Goal: Task Accomplishment & Management: Use online tool/utility

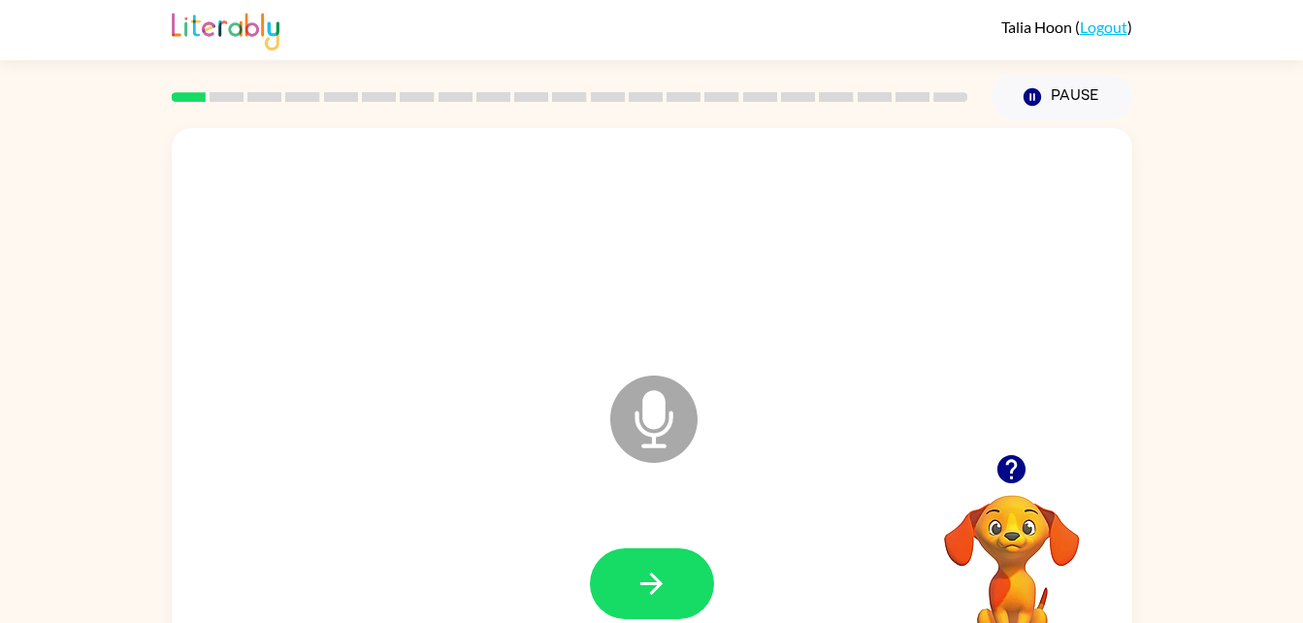
click at [654, 414] on icon "Microphone The Microphone is here when it is your turn to talk" at bounding box center [750, 442] width 291 height 145
click at [660, 579] on icon "button" at bounding box center [651, 583] width 34 height 34
click at [638, 425] on icon "Microphone The Microphone is here when it is your turn to talk" at bounding box center [750, 442] width 291 height 145
click at [672, 558] on button "button" at bounding box center [652, 583] width 124 height 71
click at [651, 555] on button "button" at bounding box center [652, 583] width 124 height 71
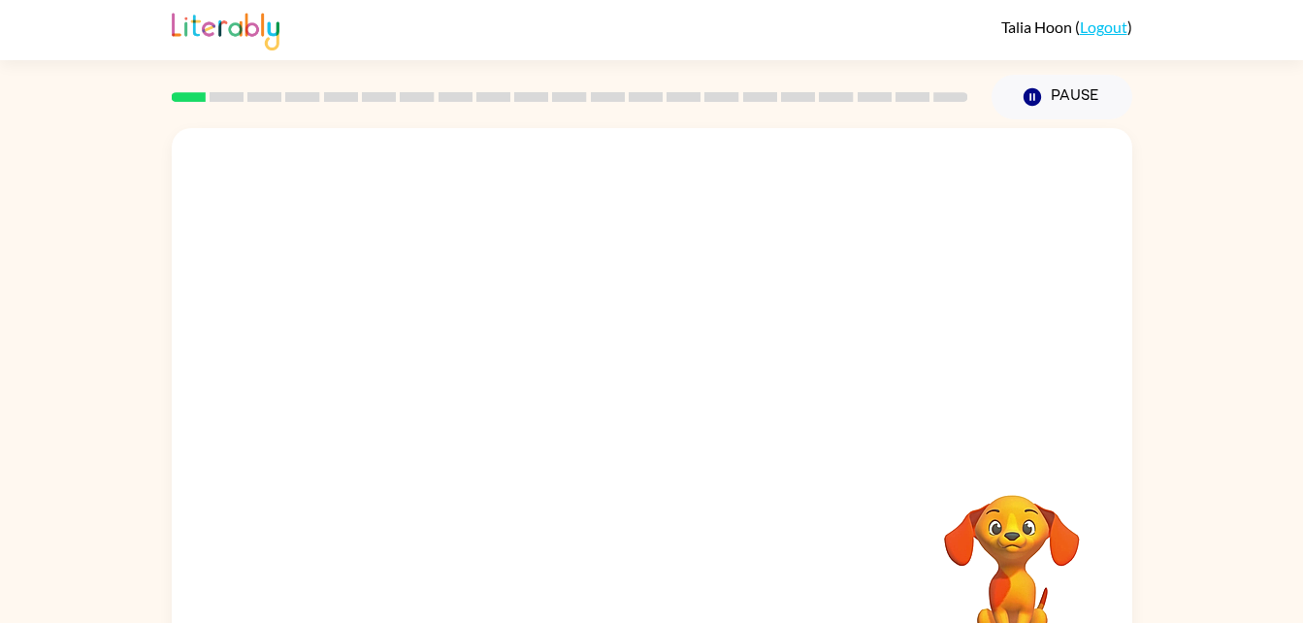
drag, startPoint x: 651, startPoint y: 555, endPoint x: 667, endPoint y: 540, distance: 22.0
click at [667, 540] on div at bounding box center [651, 583] width 921 height 159
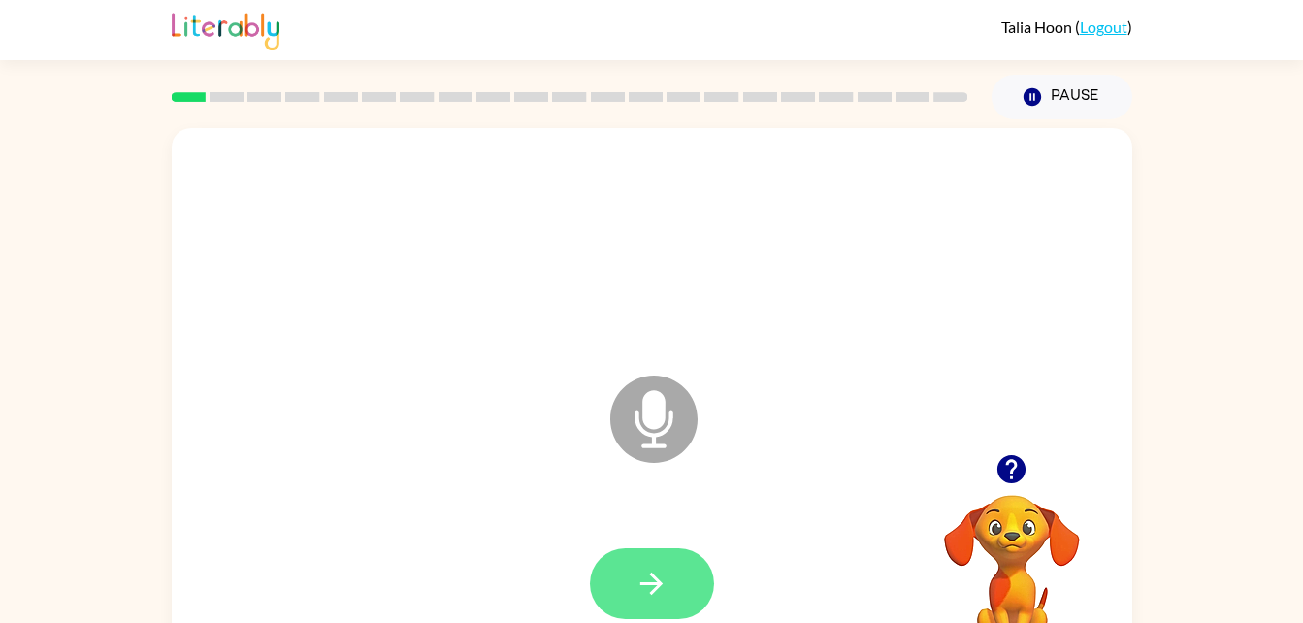
click at [668, 570] on button "button" at bounding box center [652, 583] width 124 height 71
click at [686, 554] on button "button" at bounding box center [652, 583] width 124 height 71
click at [680, 582] on button "button" at bounding box center [652, 583] width 124 height 71
click at [675, 581] on button "button" at bounding box center [652, 583] width 124 height 71
click at [671, 582] on button "button" at bounding box center [652, 583] width 124 height 71
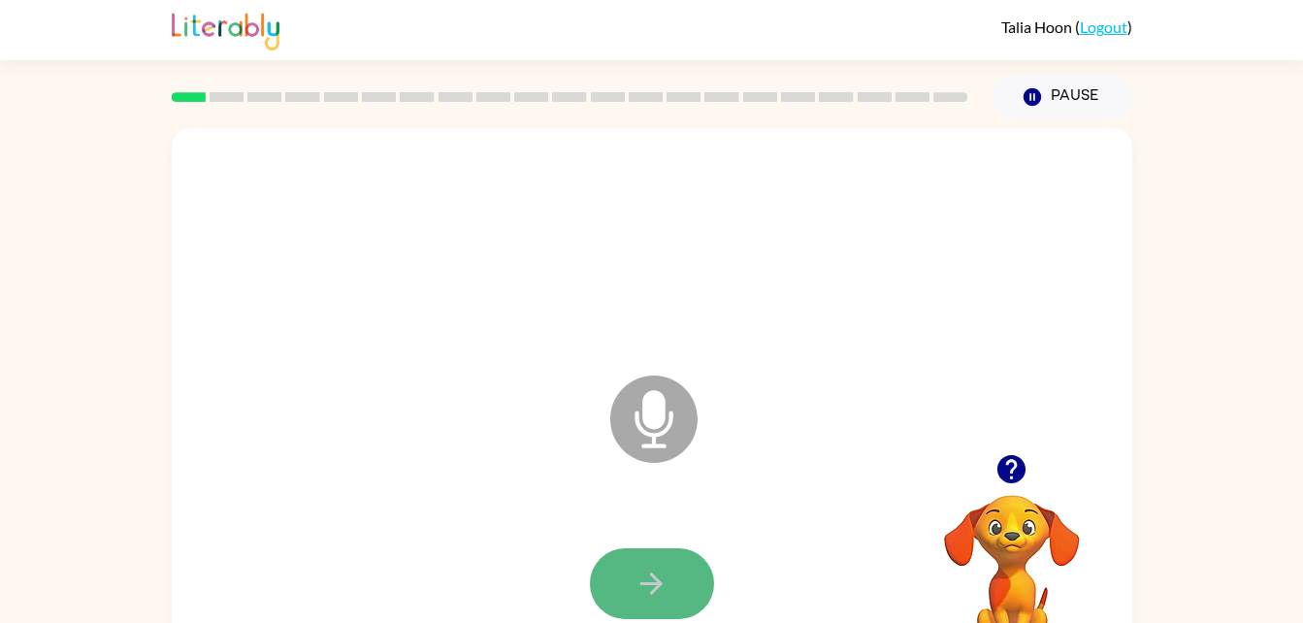
click at [674, 567] on button "button" at bounding box center [652, 583] width 124 height 71
click at [672, 567] on button "button" at bounding box center [652, 583] width 124 height 71
click at [662, 566] on icon "button" at bounding box center [651, 583] width 34 height 34
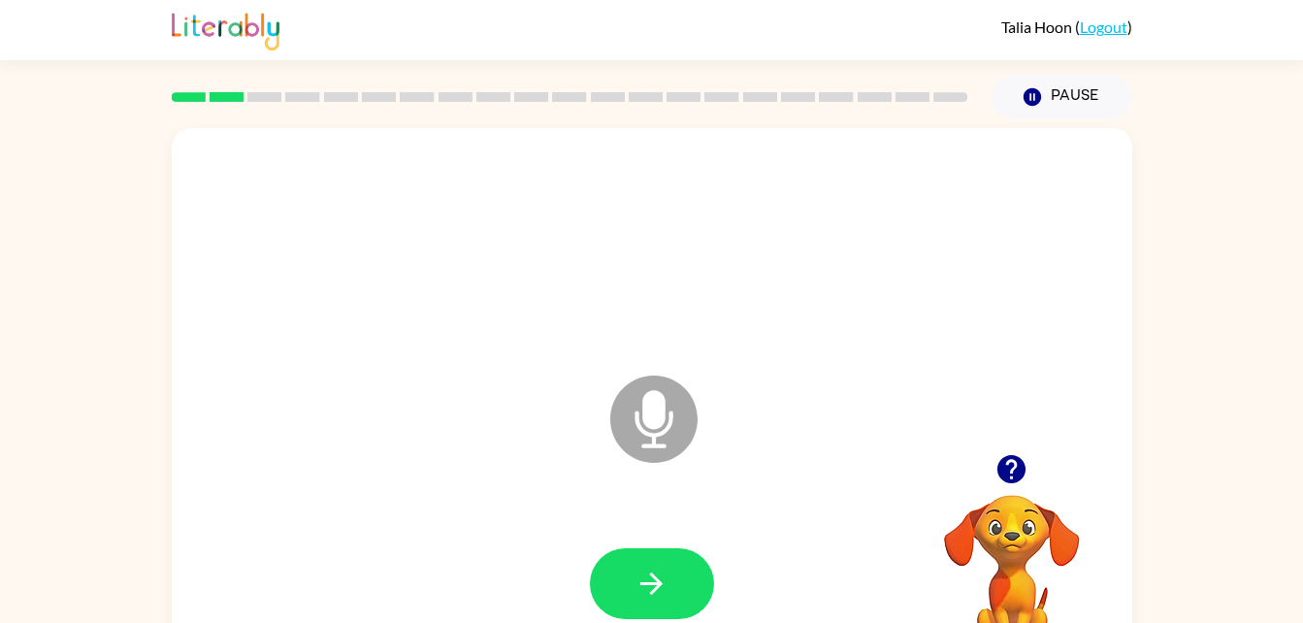
click at [662, 566] on icon "button" at bounding box center [651, 583] width 34 height 34
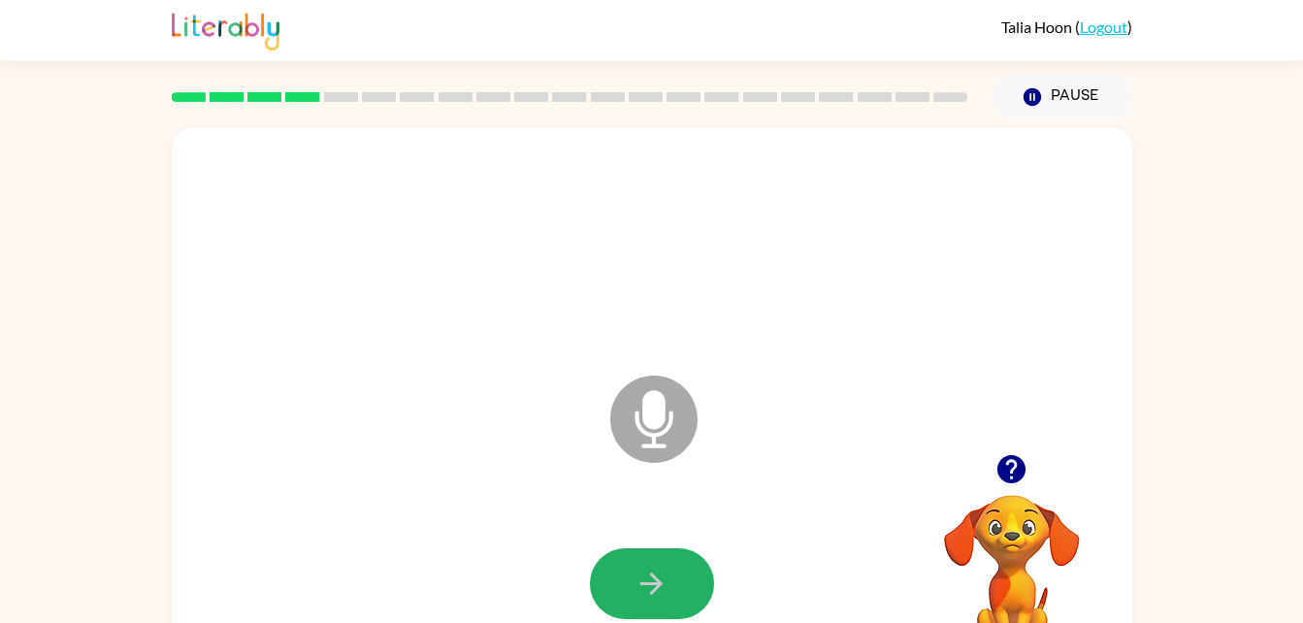
click at [662, 566] on icon "button" at bounding box center [651, 583] width 34 height 34
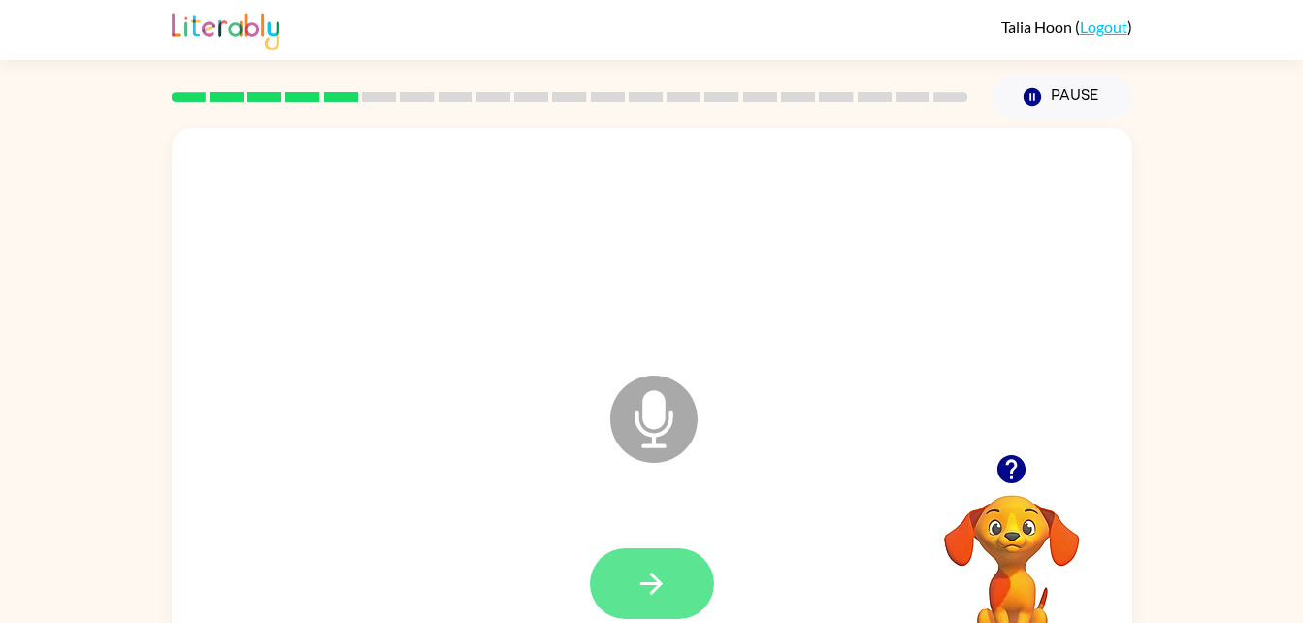
click at [660, 569] on icon "button" at bounding box center [651, 583] width 34 height 34
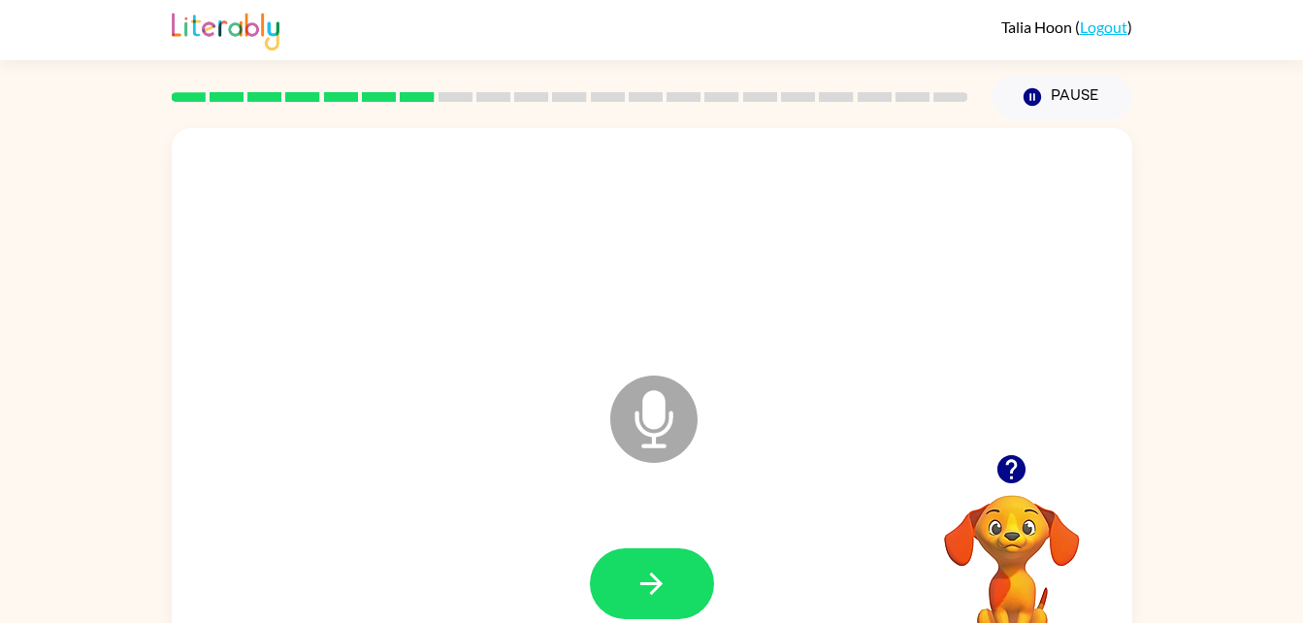
click at [660, 569] on icon "button" at bounding box center [651, 583] width 34 height 34
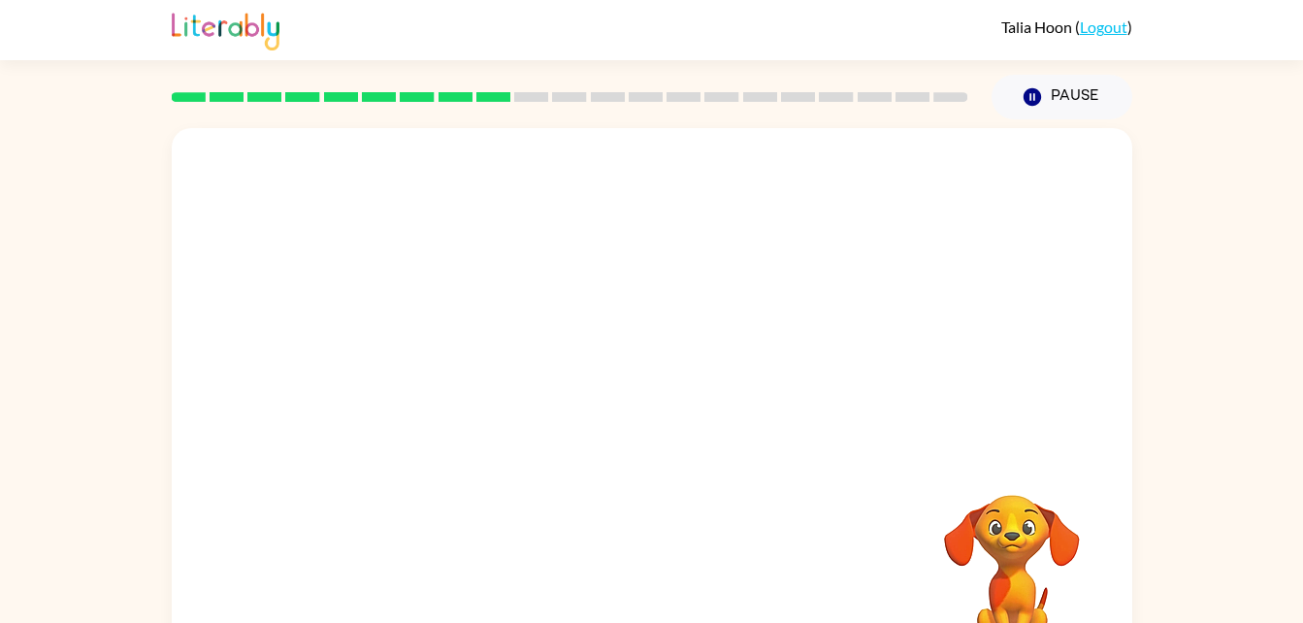
click at [660, 569] on div at bounding box center [651, 583] width 921 height 159
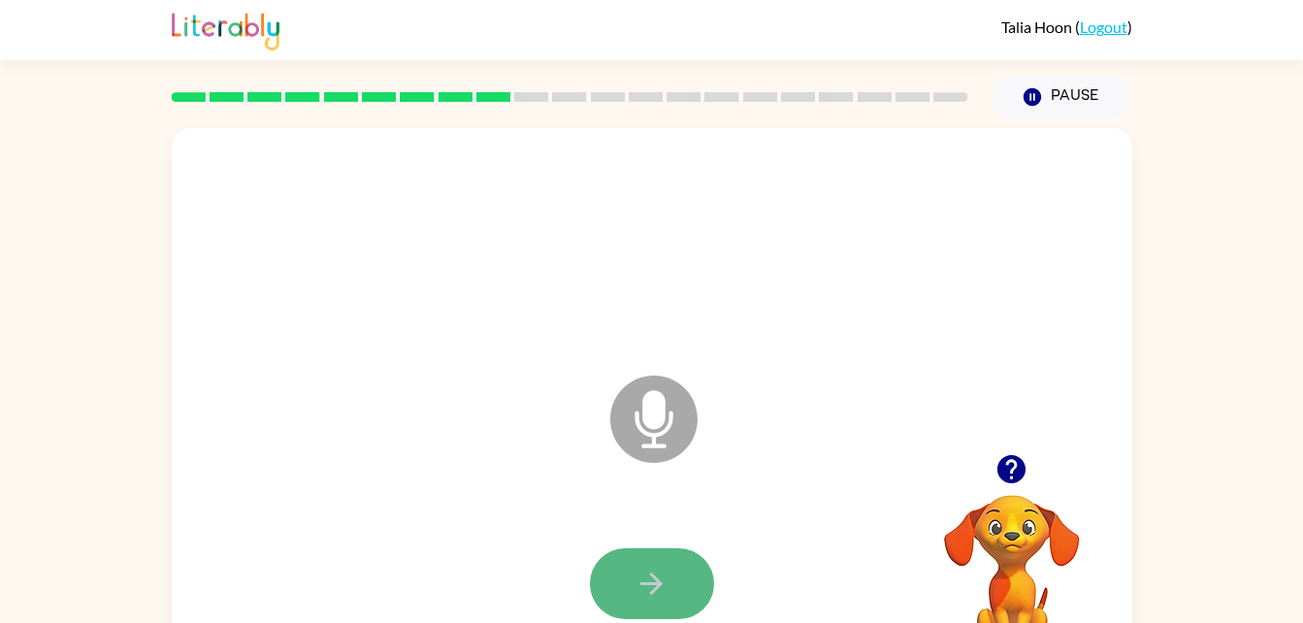
click at [666, 550] on button "button" at bounding box center [652, 583] width 124 height 71
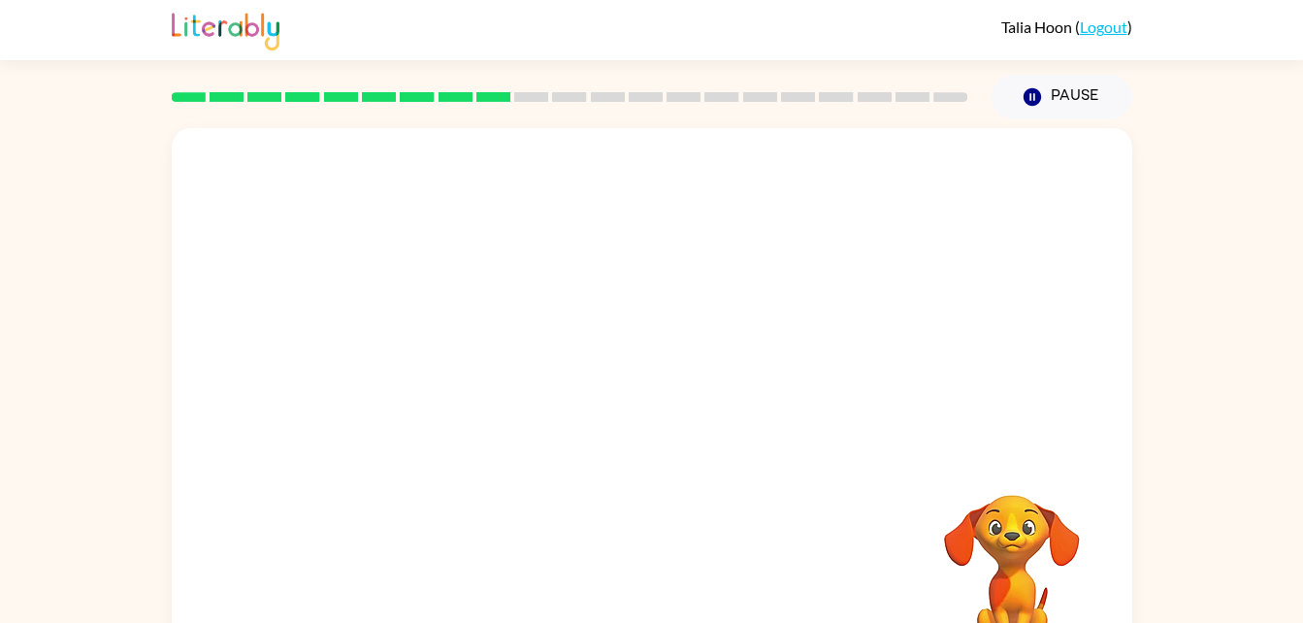
click at [666, 550] on div "Your browser must support playing .mp4 files to use Literably. Please try using…" at bounding box center [652, 405] width 960 height 554
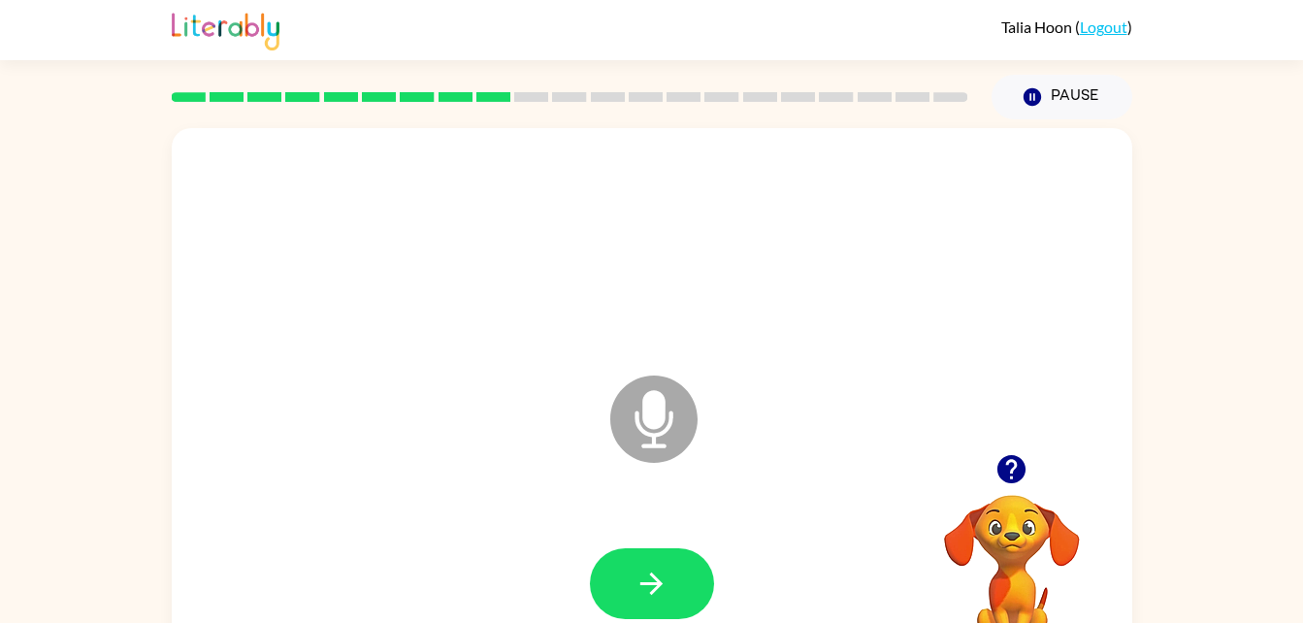
click at [666, 550] on button "button" at bounding box center [652, 583] width 124 height 71
click at [658, 553] on button "button" at bounding box center [652, 583] width 124 height 71
drag, startPoint x: 658, startPoint y: 553, endPoint x: 435, endPoint y: 500, distance: 229.1
click at [435, 500] on div "Microphone The Microphone is here when it is your turn to talk" at bounding box center [652, 405] width 960 height 554
click at [673, 598] on button "button" at bounding box center [652, 583] width 124 height 71
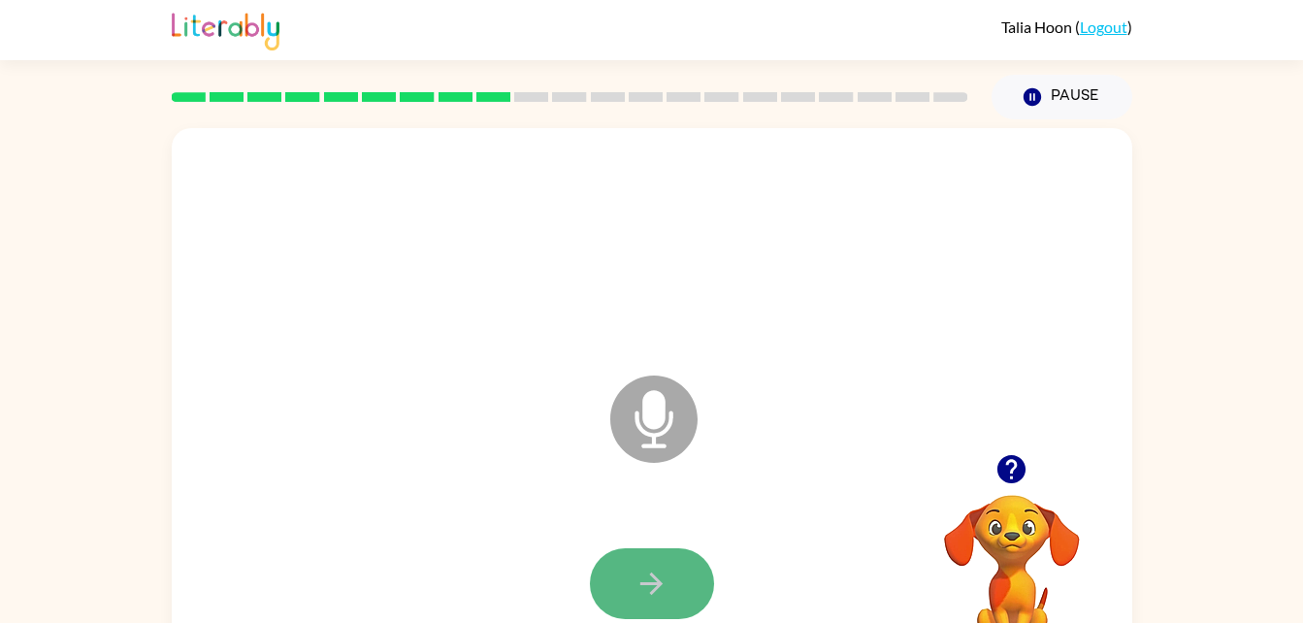
click at [672, 598] on button "button" at bounding box center [652, 583] width 124 height 71
click at [668, 599] on button "button" at bounding box center [652, 583] width 124 height 71
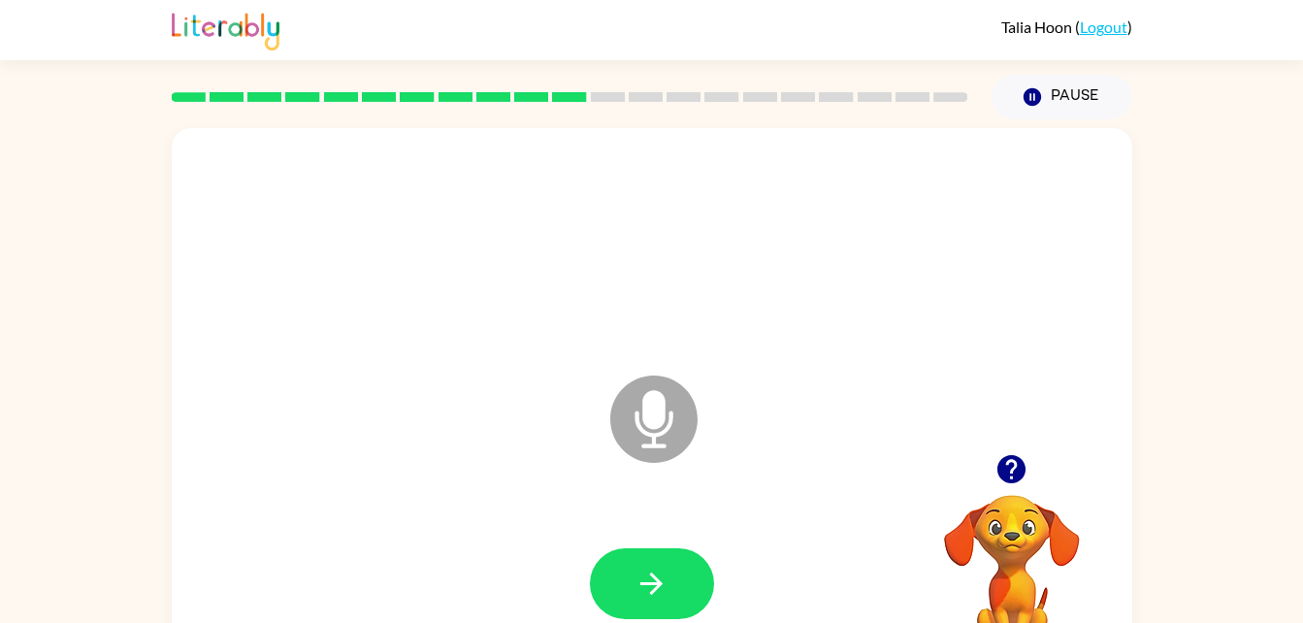
click at [668, 599] on button "button" at bounding box center [652, 583] width 124 height 71
click at [666, 575] on icon "button" at bounding box center [651, 583] width 34 height 34
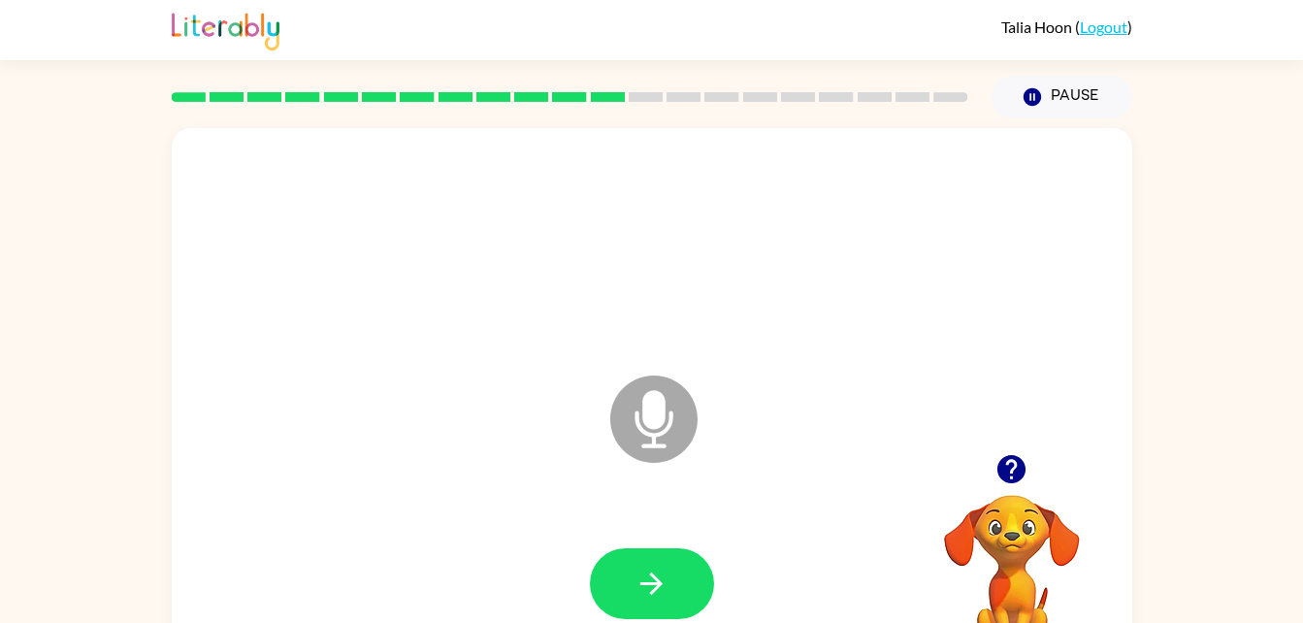
click at [666, 575] on icon "button" at bounding box center [651, 583] width 34 height 34
click at [672, 595] on button "button" at bounding box center [652, 583] width 124 height 71
click at [671, 594] on button "button" at bounding box center [652, 583] width 124 height 71
click at [631, 622] on html "[PERSON_NAME] ( Logout ) Pause Pause Microphone The Microphone is here when it …" at bounding box center [651, 341] width 1303 height 682
click at [634, 595] on icon "button" at bounding box center [651, 583] width 34 height 34
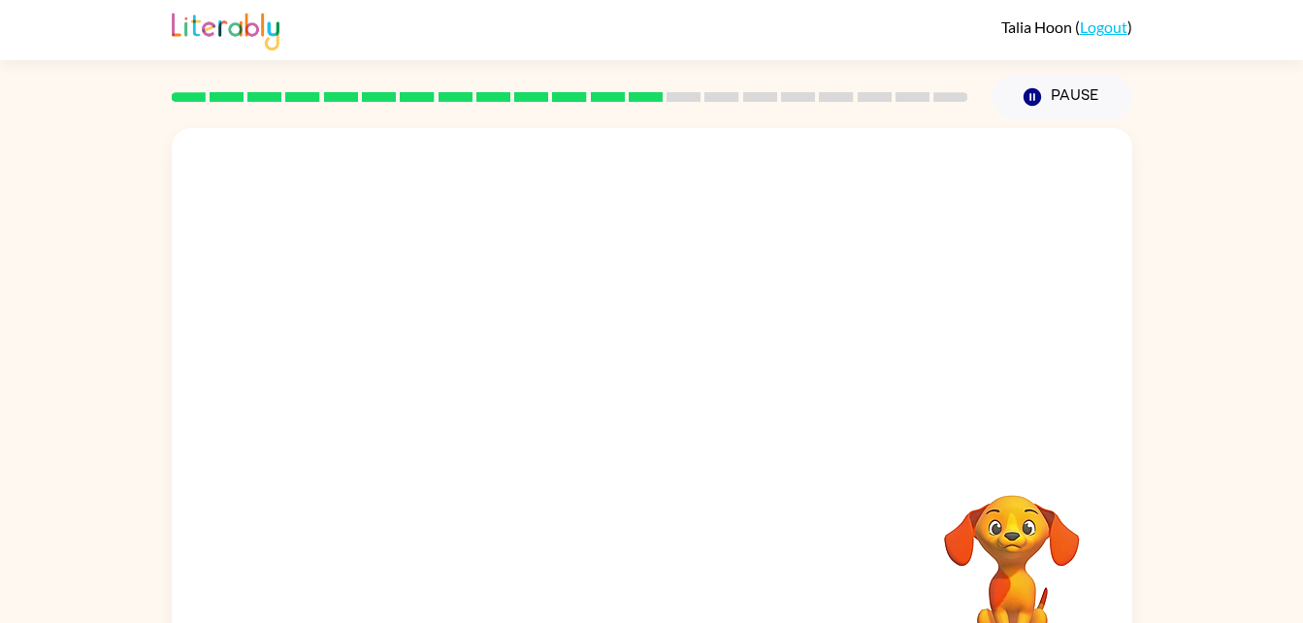
click at [634, 595] on div at bounding box center [651, 583] width 921 height 159
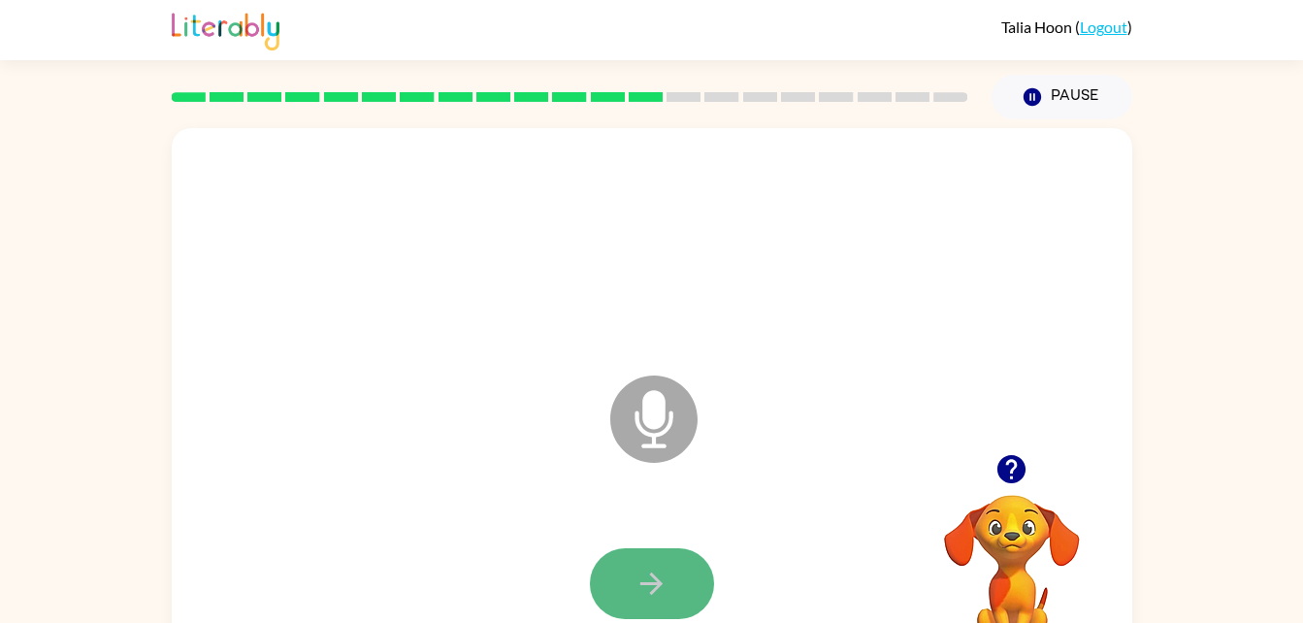
click at [699, 587] on button "button" at bounding box center [652, 583] width 124 height 71
click at [654, 554] on button "button" at bounding box center [652, 583] width 124 height 71
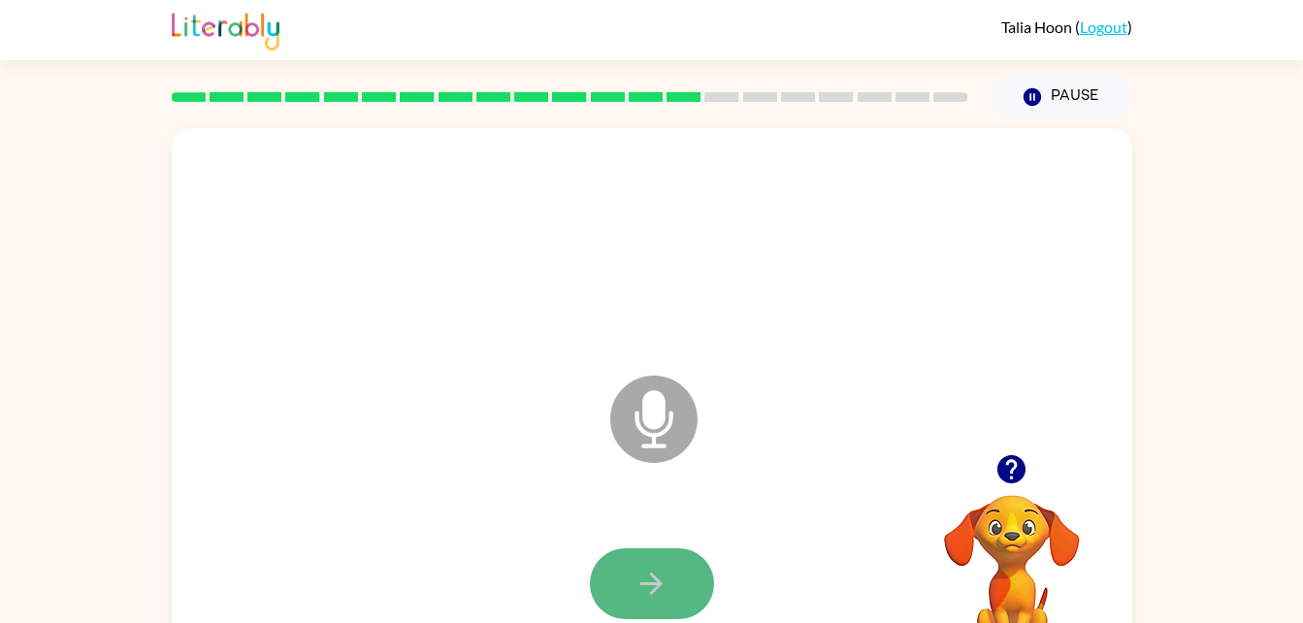
click at [656, 582] on icon "button" at bounding box center [651, 583] width 22 height 22
click at [690, 583] on button "button" at bounding box center [652, 583] width 124 height 71
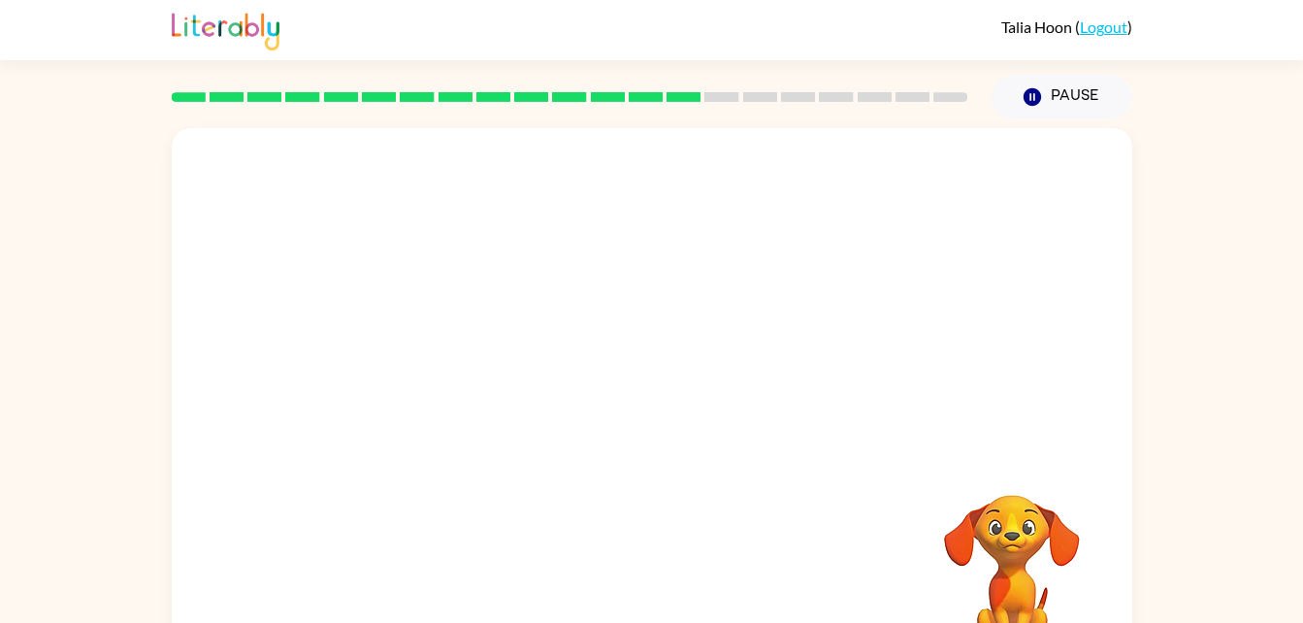
drag, startPoint x: 690, startPoint y: 583, endPoint x: 517, endPoint y: 471, distance: 205.5
click at [517, 471] on div at bounding box center [652, 405] width 960 height 554
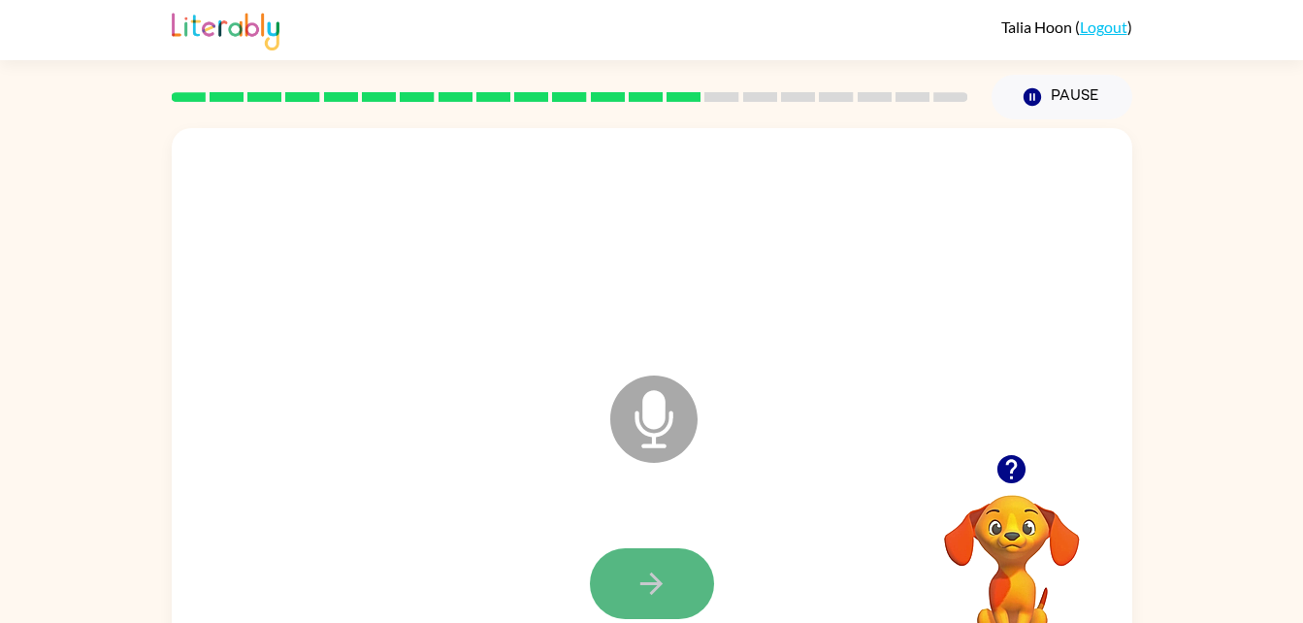
click at [622, 564] on button "button" at bounding box center [652, 583] width 124 height 71
click at [667, 422] on icon at bounding box center [653, 418] width 87 height 87
click at [627, 411] on icon at bounding box center [653, 418] width 87 height 87
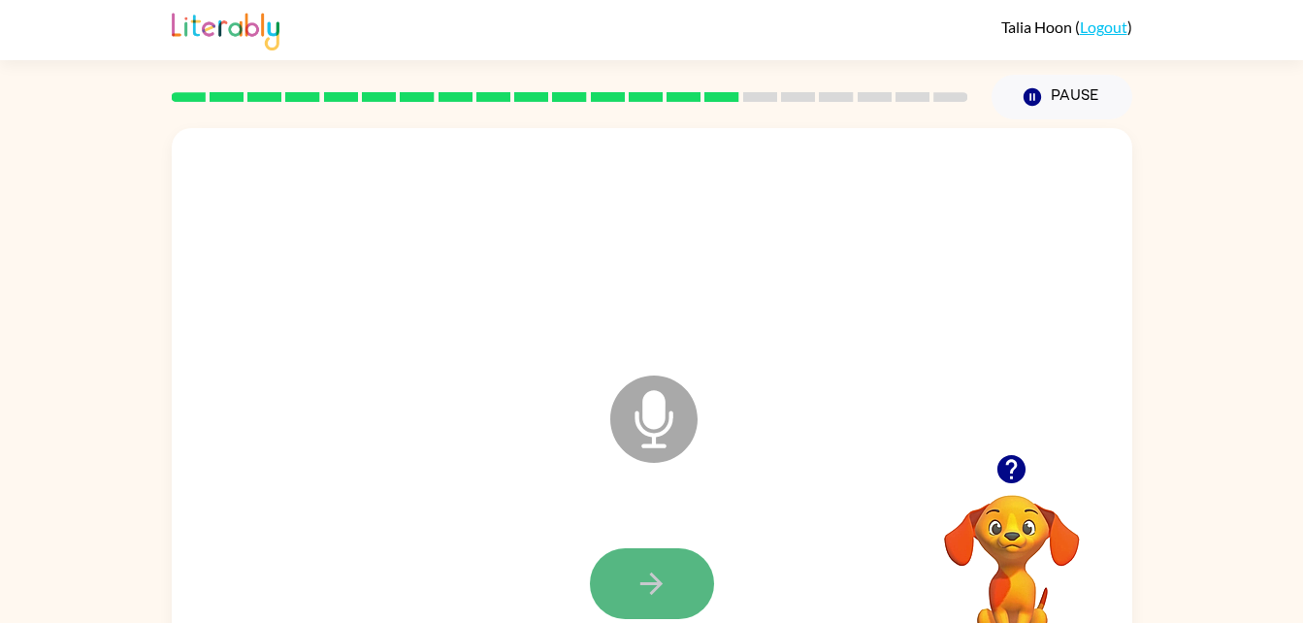
click at [630, 591] on button "button" at bounding box center [652, 583] width 124 height 71
drag, startPoint x: 613, startPoint y: 588, endPoint x: 419, endPoint y: 504, distance: 211.1
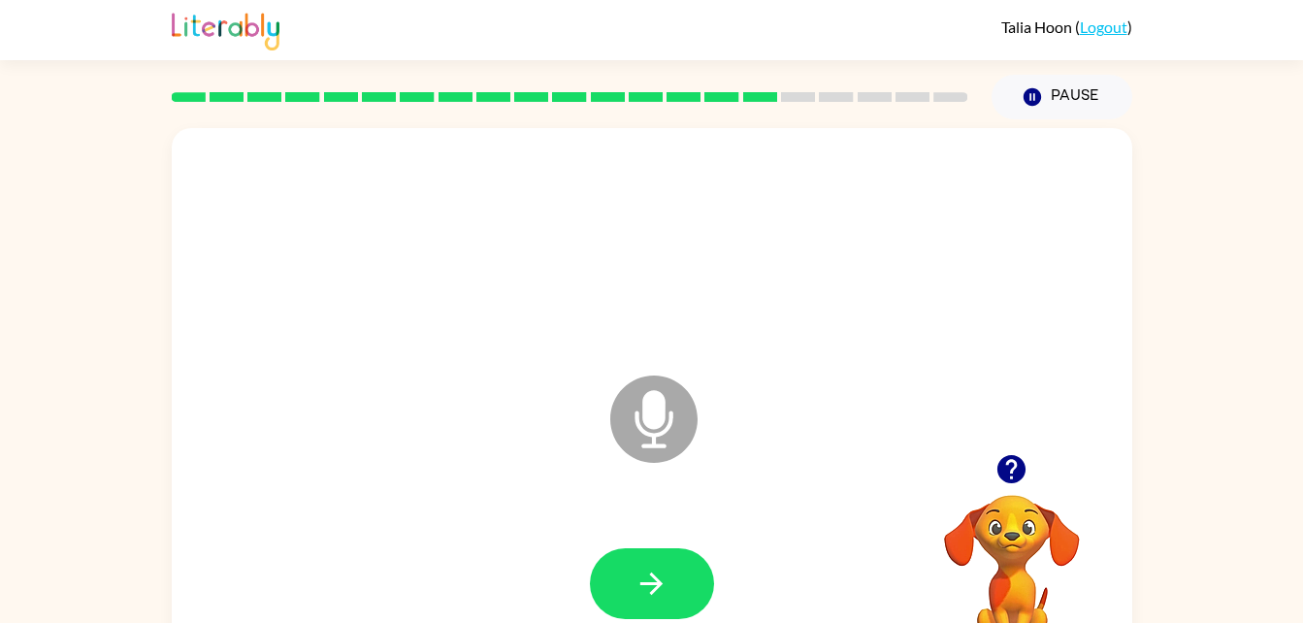
click at [419, 504] on div at bounding box center [651, 583] width 921 height 159
click at [636, 589] on icon "button" at bounding box center [651, 583] width 34 height 34
click at [627, 551] on button "button" at bounding box center [652, 583] width 124 height 71
click at [631, 553] on button "button" at bounding box center [652, 583] width 124 height 71
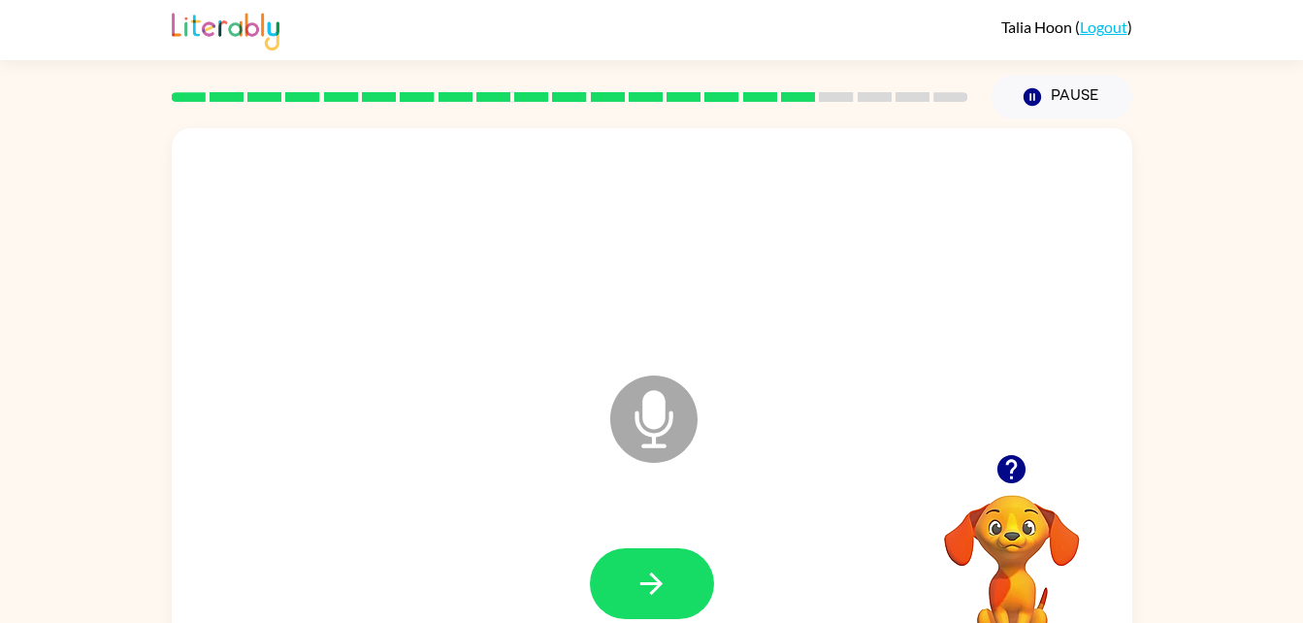
click at [631, 553] on button "button" at bounding box center [652, 583] width 124 height 71
drag, startPoint x: 628, startPoint y: 542, endPoint x: 635, endPoint y: 563, distance: 22.7
click at [635, 563] on button "button" at bounding box center [652, 583] width 124 height 71
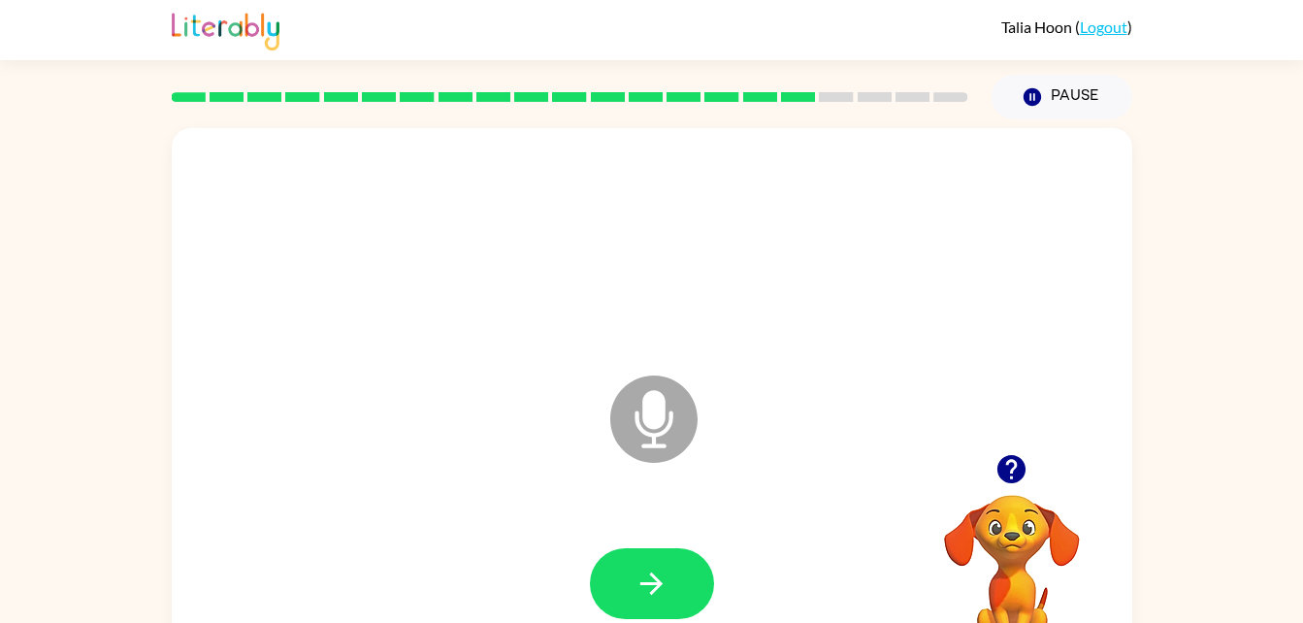
drag, startPoint x: 635, startPoint y: 563, endPoint x: 511, endPoint y: 511, distance: 134.7
click at [511, 511] on div at bounding box center [651, 583] width 921 height 159
click at [613, 559] on button "button" at bounding box center [652, 583] width 124 height 71
click at [667, 568] on icon "button" at bounding box center [651, 583] width 34 height 34
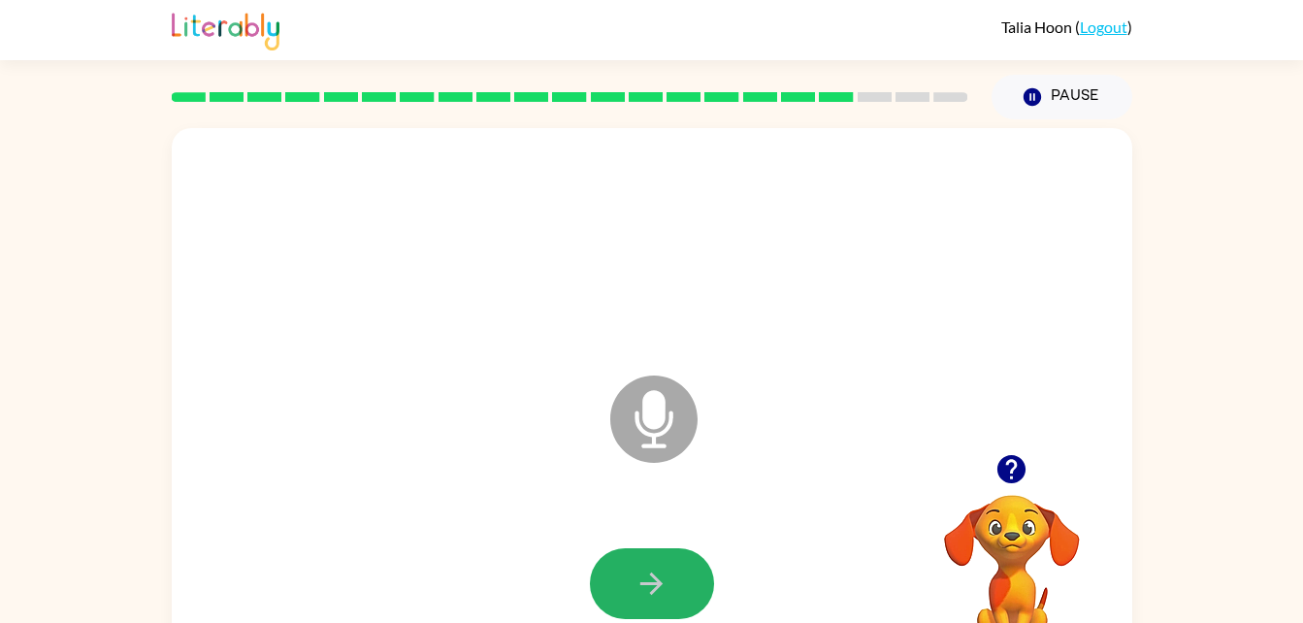
click at [667, 568] on icon "button" at bounding box center [651, 583] width 34 height 34
drag, startPoint x: 667, startPoint y: 568, endPoint x: 474, endPoint y: 483, distance: 211.0
click at [474, 483] on div "Microphone The Microphone is here when it is your turn to talk" at bounding box center [652, 405] width 960 height 554
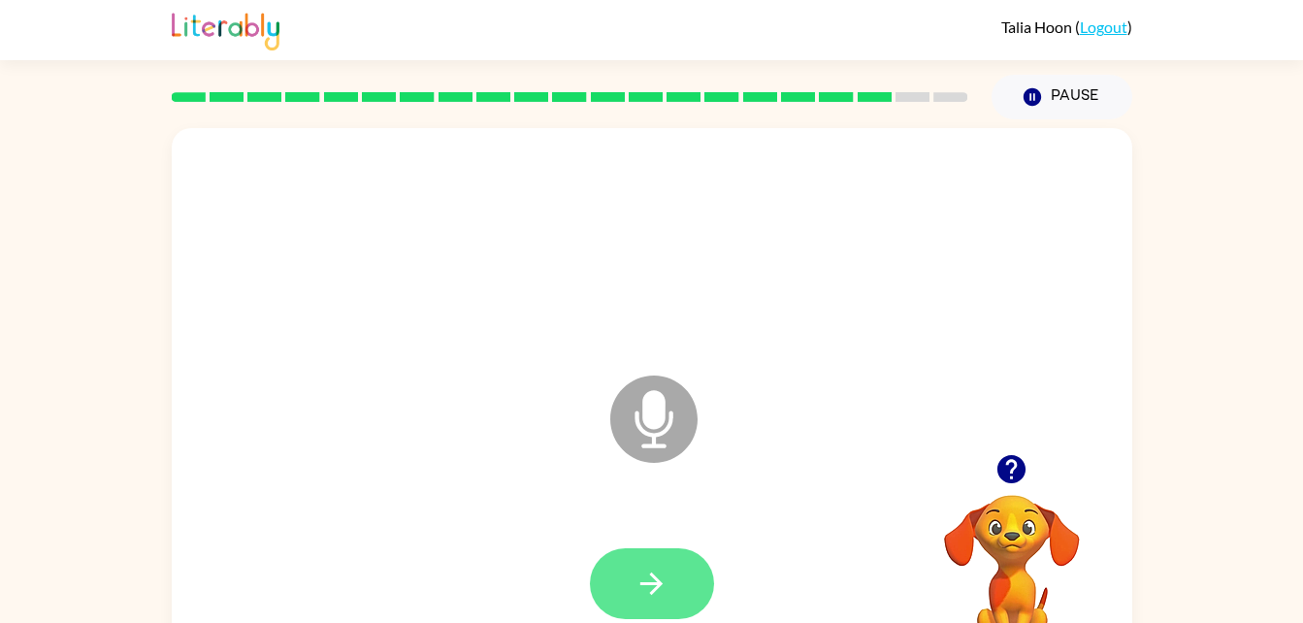
click at [681, 594] on button "button" at bounding box center [652, 583] width 124 height 71
click at [672, 581] on button "button" at bounding box center [652, 583] width 124 height 71
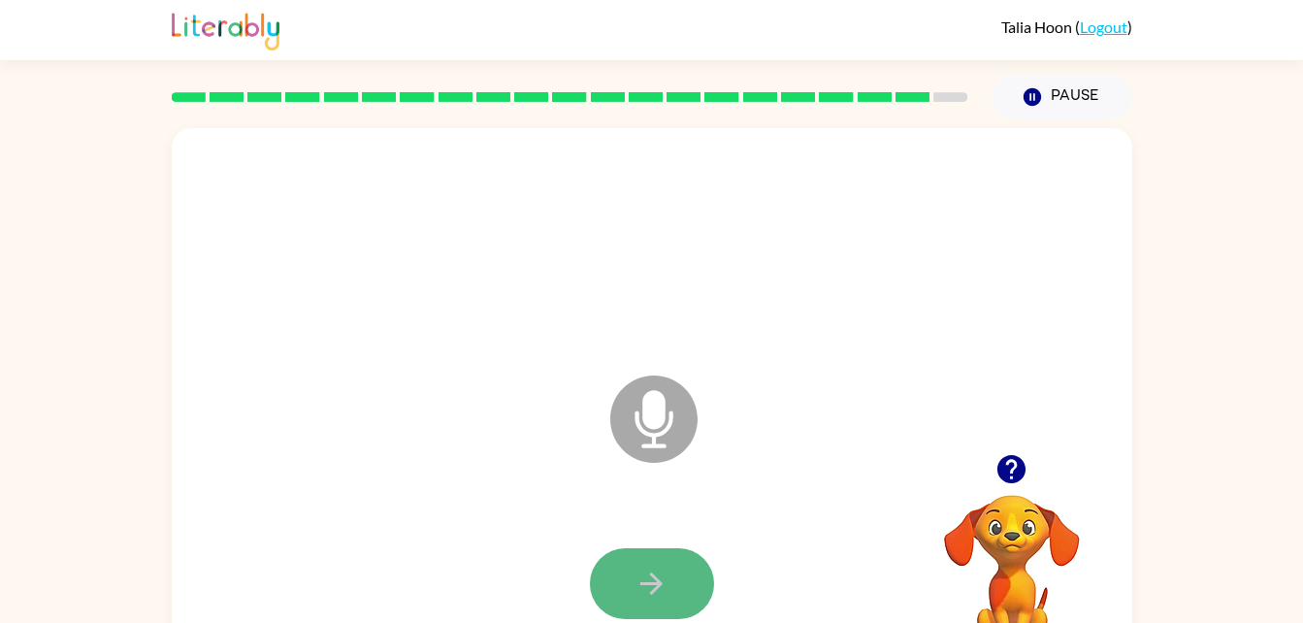
click at [661, 564] on button "button" at bounding box center [652, 583] width 124 height 71
click at [673, 577] on button "button" at bounding box center [652, 583] width 124 height 71
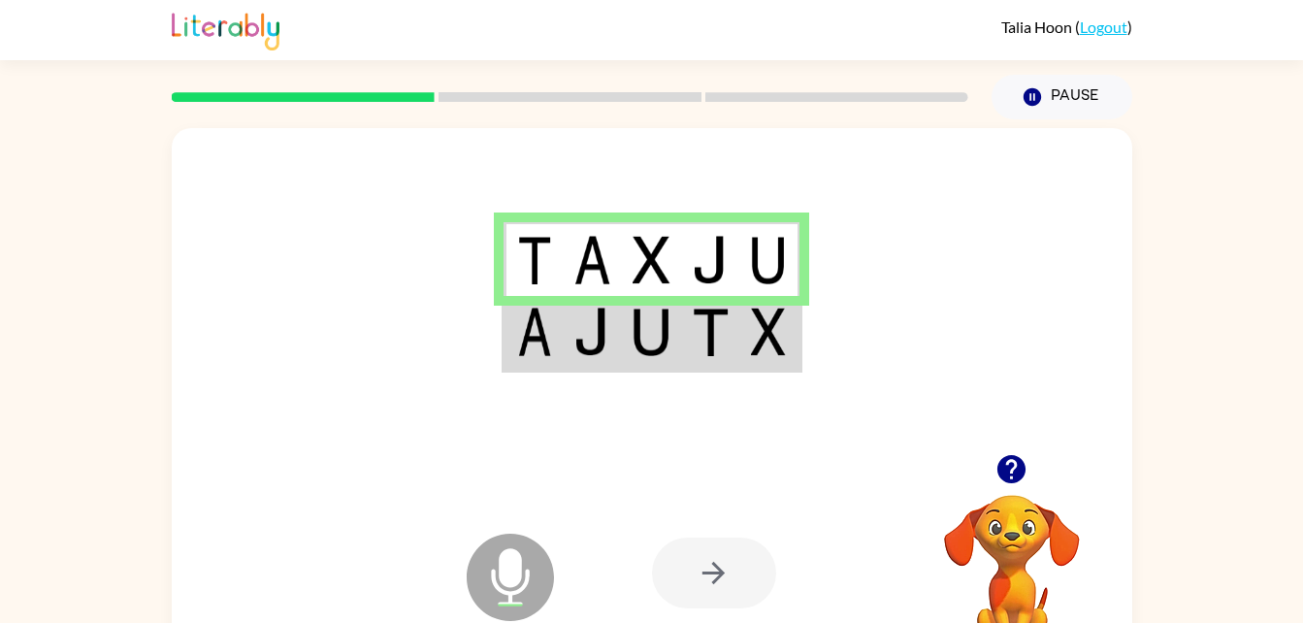
click at [676, 331] on td at bounding box center [651, 333] width 59 height 75
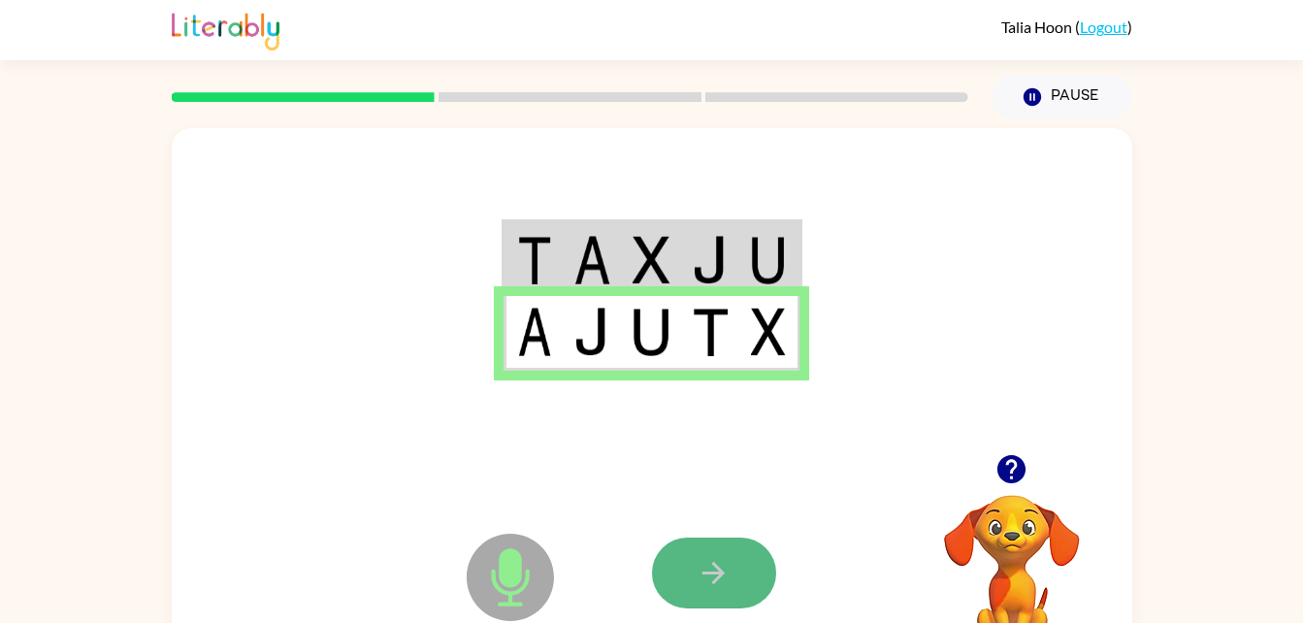
click at [734, 573] on button "button" at bounding box center [714, 572] width 124 height 71
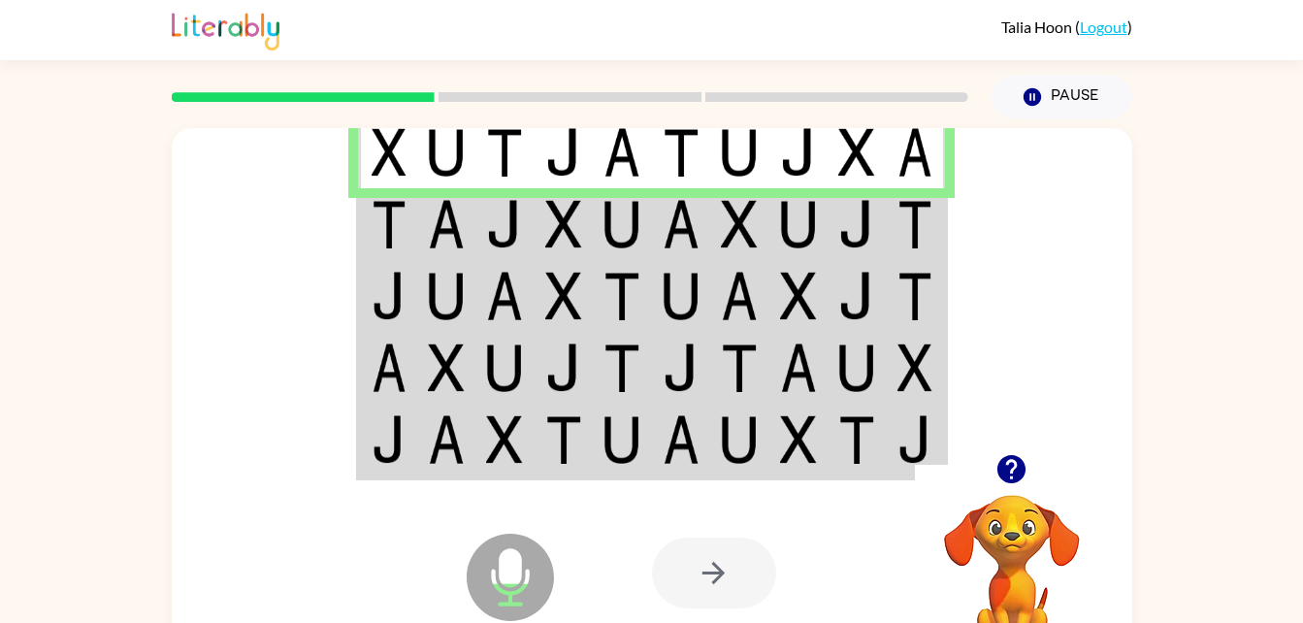
click at [559, 226] on img at bounding box center [563, 224] width 37 height 48
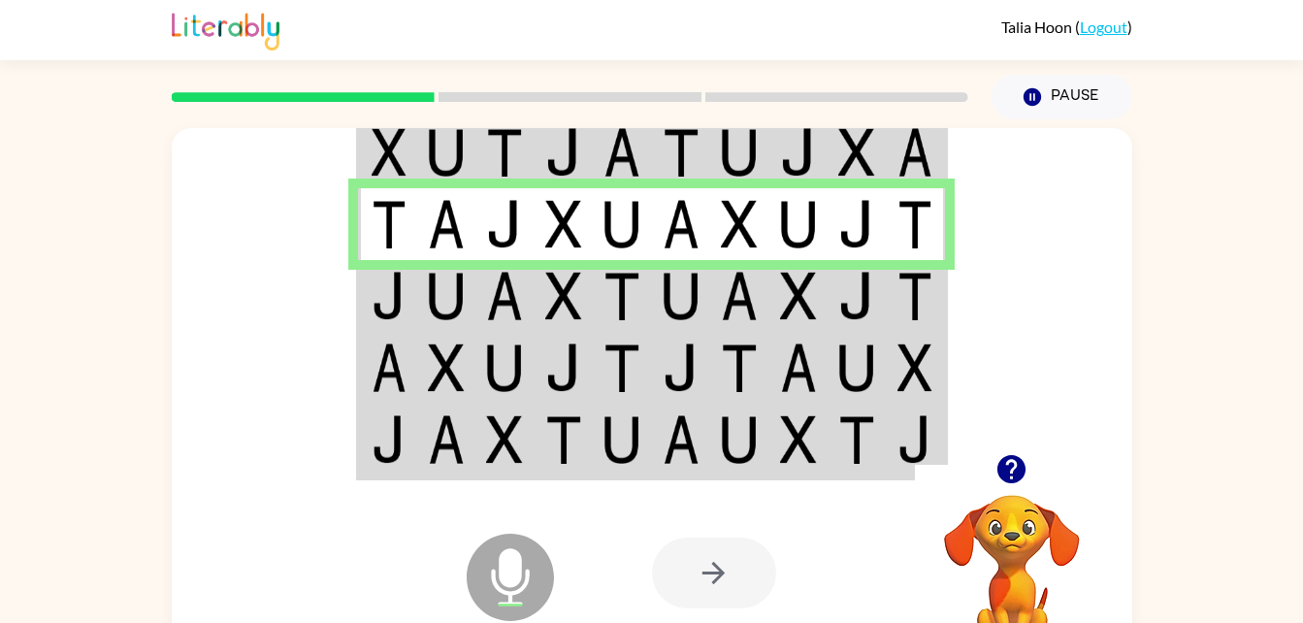
click at [532, 295] on td at bounding box center [504, 296] width 59 height 72
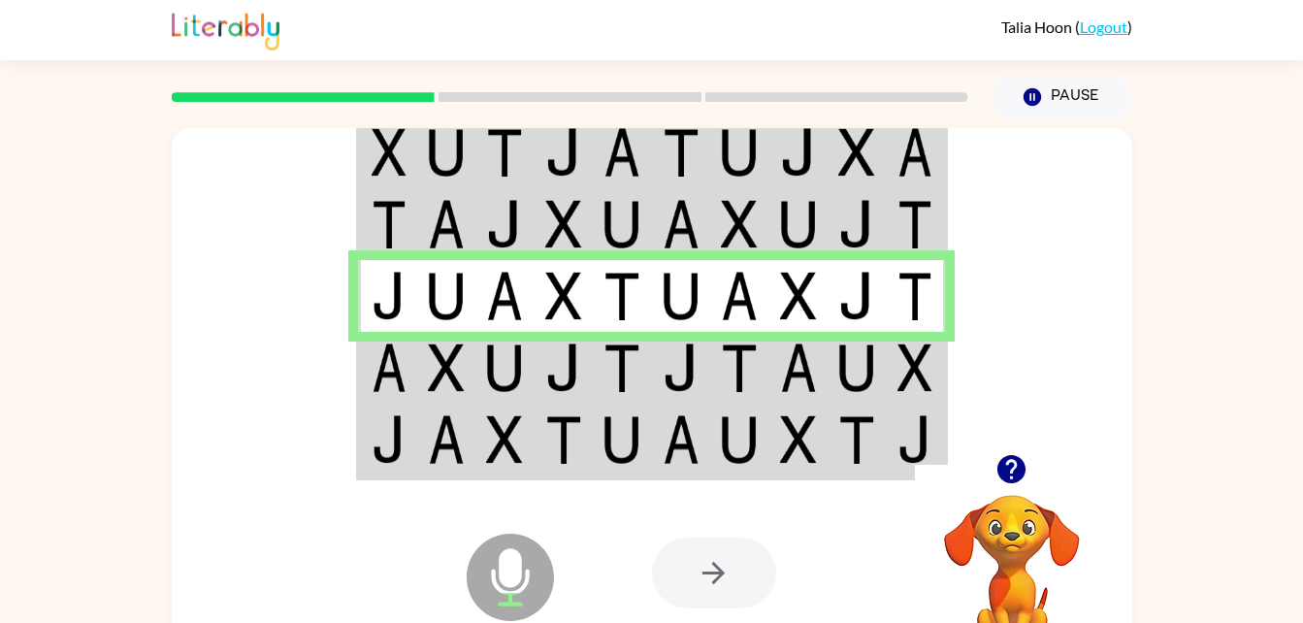
click at [488, 375] on img at bounding box center [504, 367] width 37 height 48
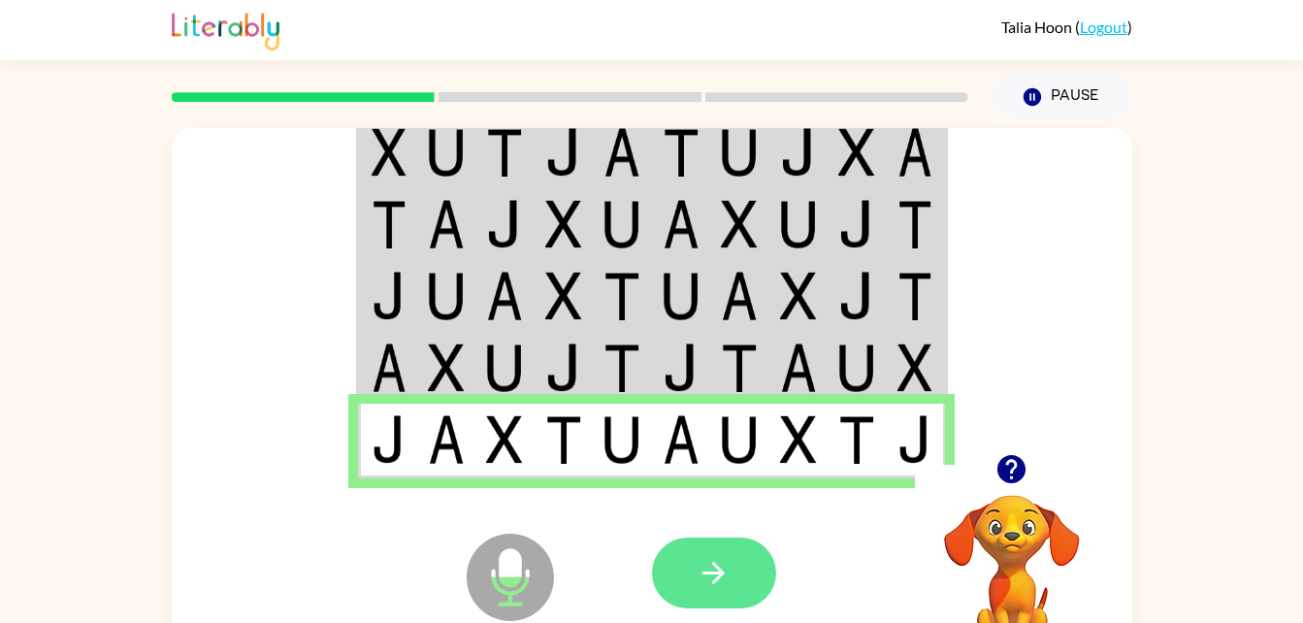
click at [733, 578] on button "button" at bounding box center [714, 572] width 124 height 71
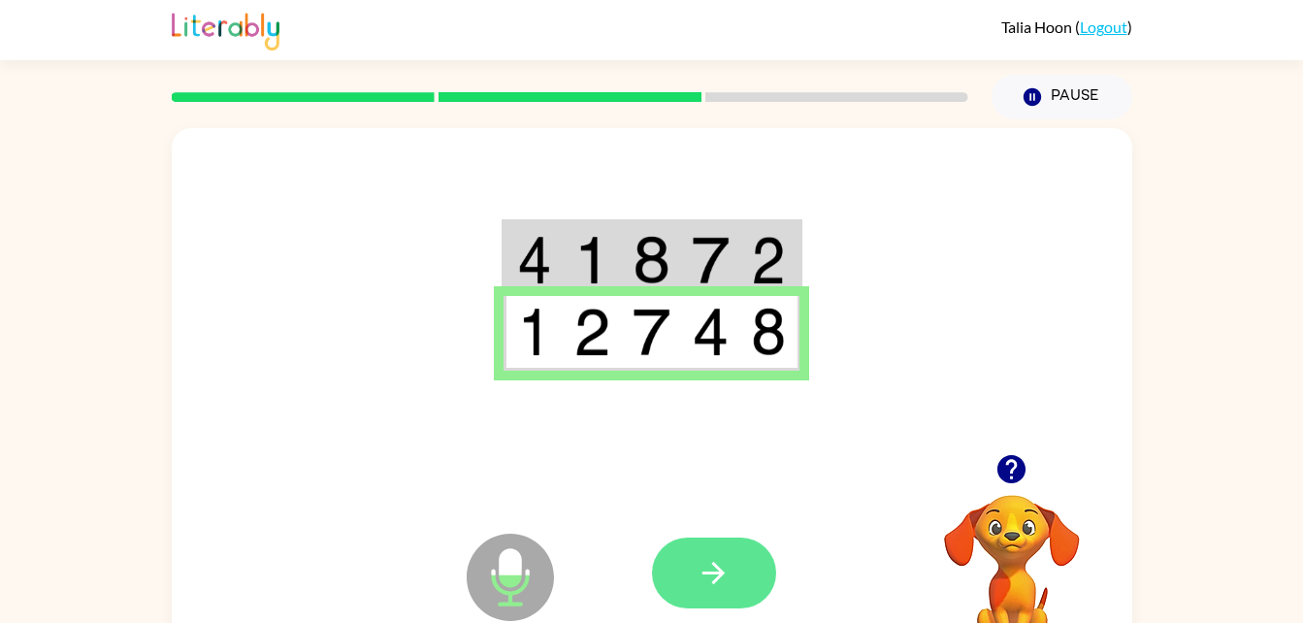
click at [690, 549] on button "button" at bounding box center [714, 572] width 124 height 71
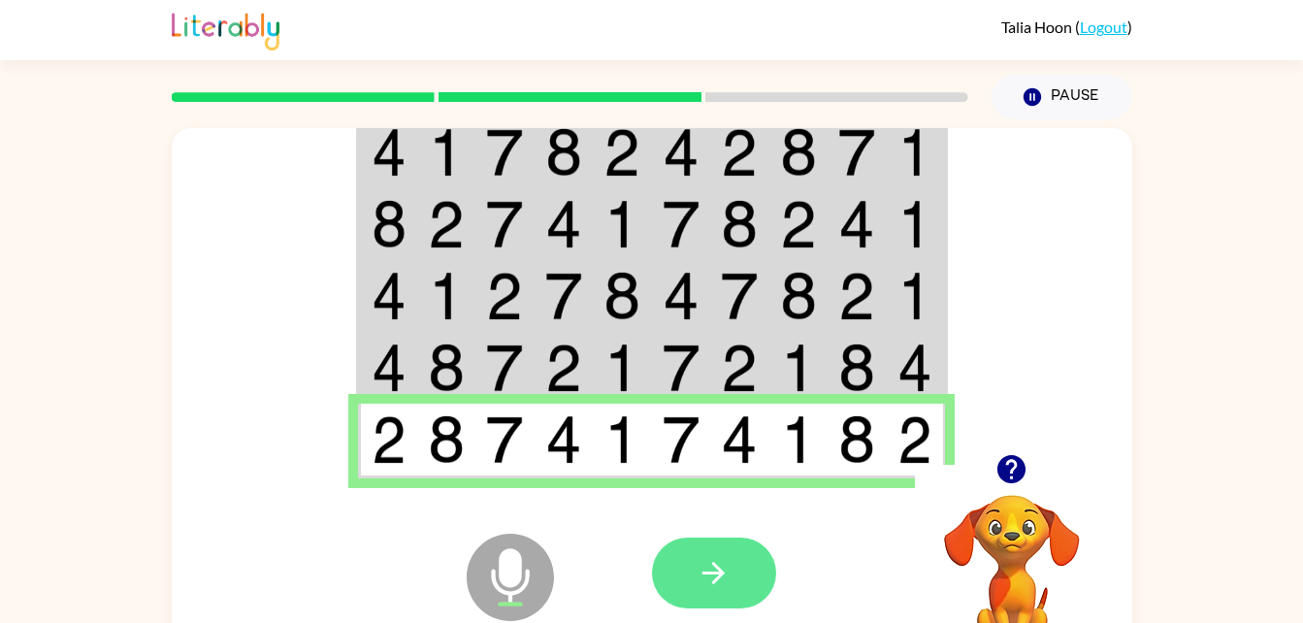
click at [722, 586] on icon "button" at bounding box center [713, 573] width 34 height 34
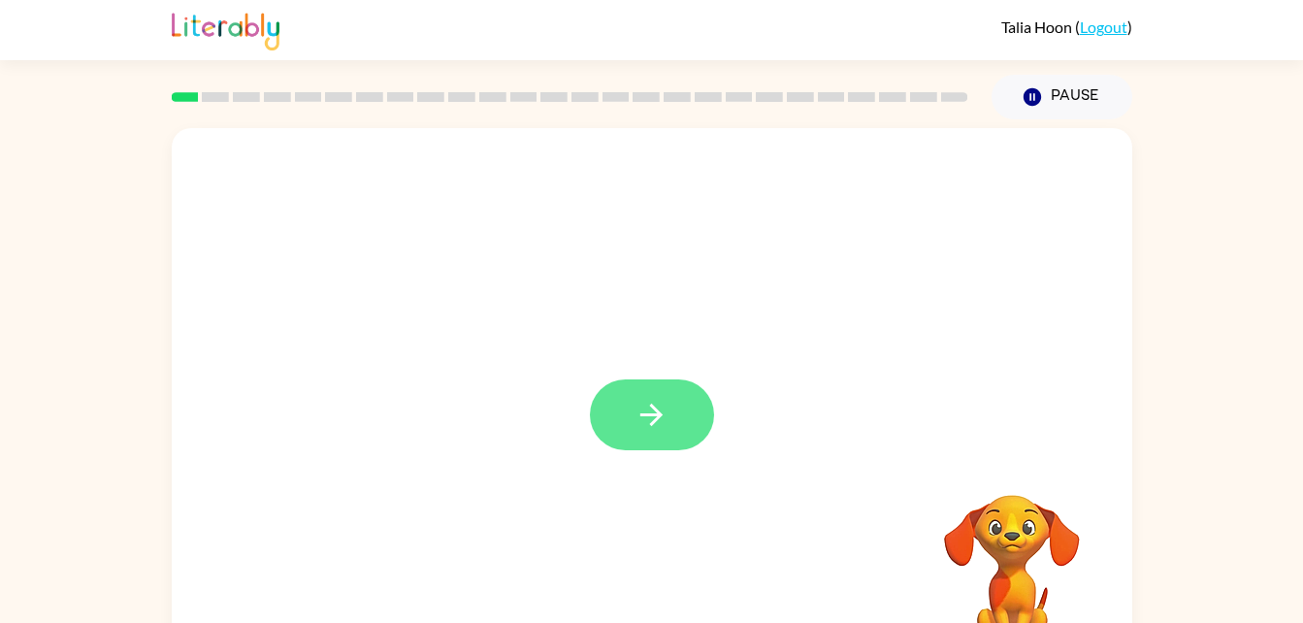
click at [646, 406] on icon "button" at bounding box center [651, 415] width 34 height 34
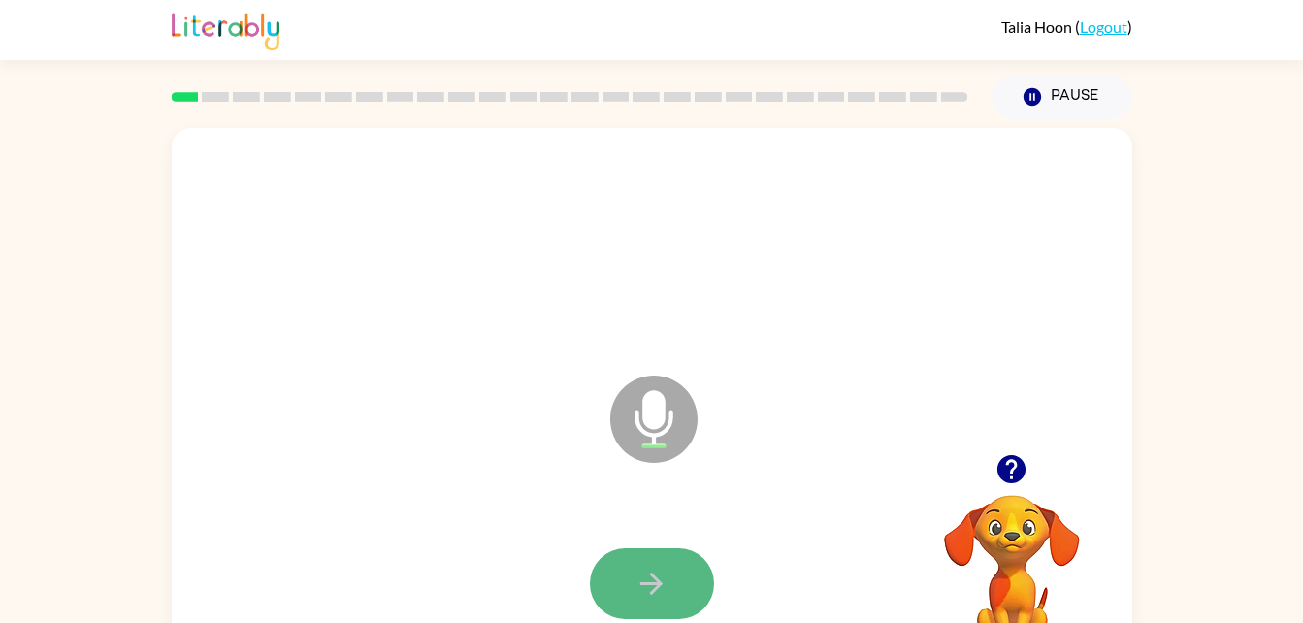
click at [668, 577] on button "button" at bounding box center [652, 583] width 124 height 71
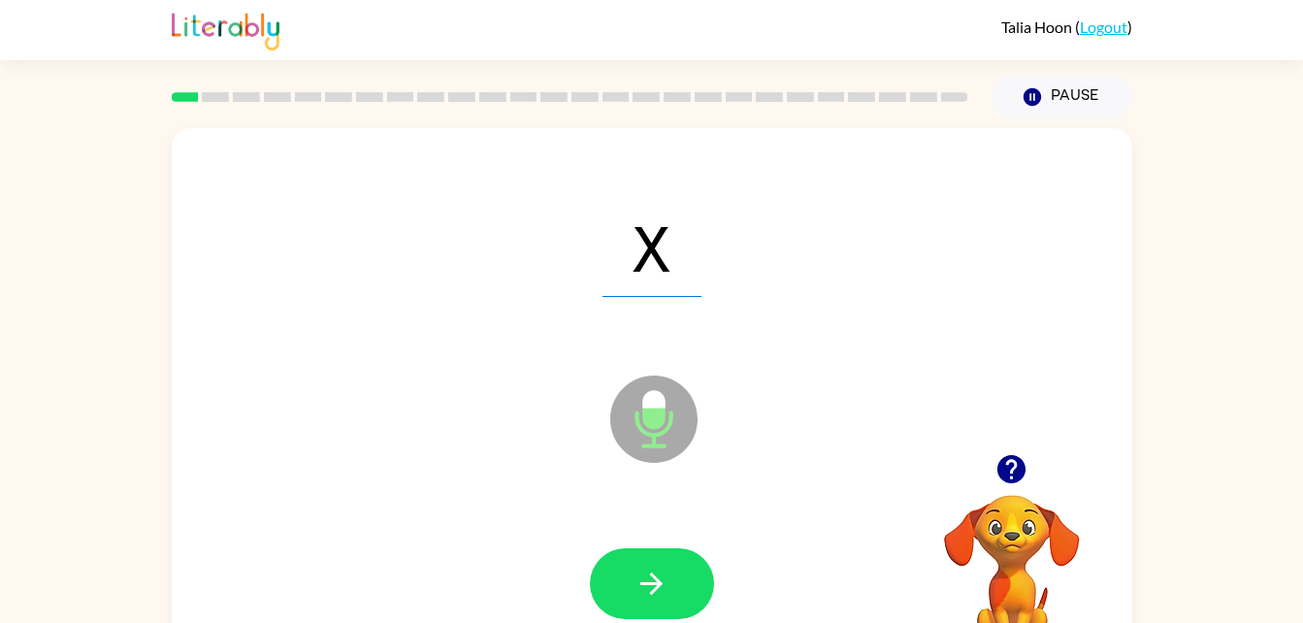
drag, startPoint x: 665, startPoint y: 573, endPoint x: 523, endPoint y: 541, distance: 146.1
click at [523, 541] on div at bounding box center [651, 583] width 921 height 159
click at [657, 577] on icon "button" at bounding box center [651, 583] width 34 height 34
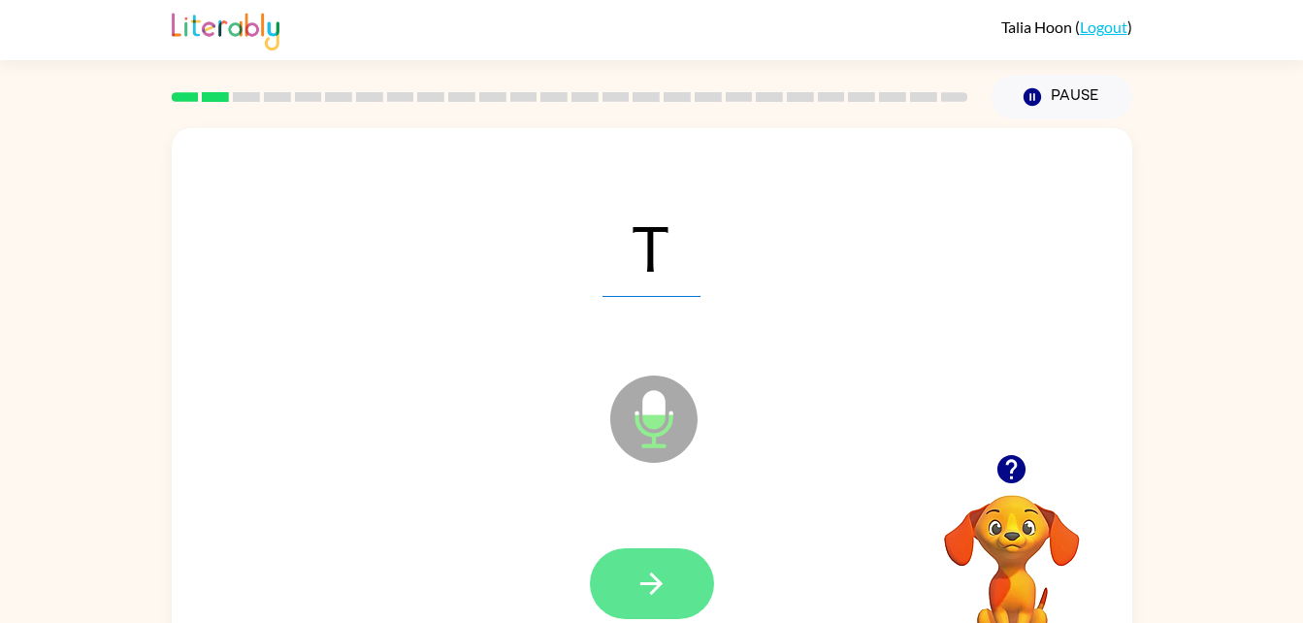
click at [687, 583] on button "button" at bounding box center [652, 583] width 124 height 71
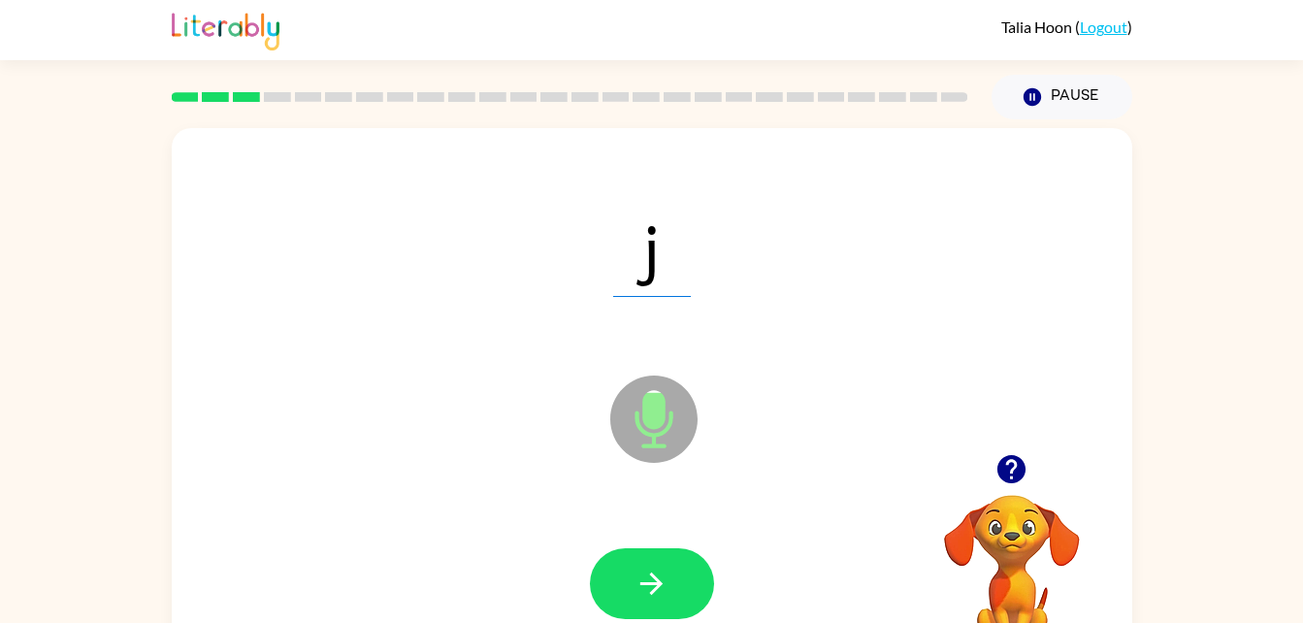
click at [687, 583] on button "button" at bounding box center [652, 583] width 124 height 71
click at [660, 438] on icon at bounding box center [653, 418] width 87 height 87
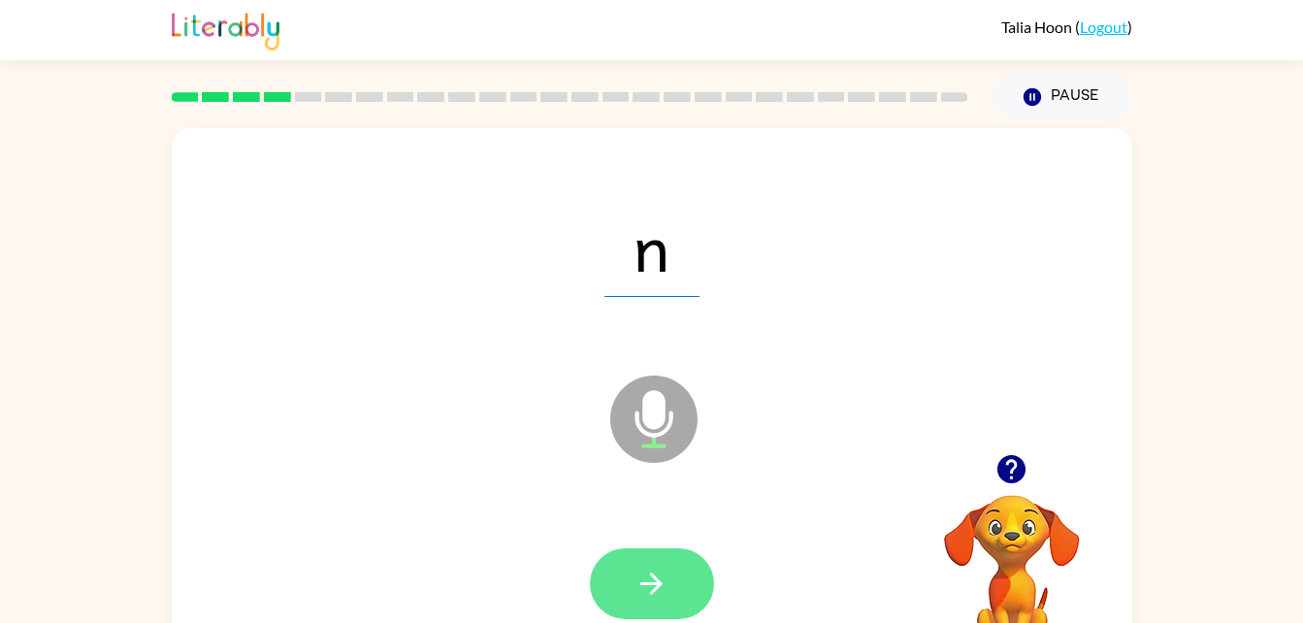
click at [683, 580] on button "button" at bounding box center [652, 583] width 124 height 71
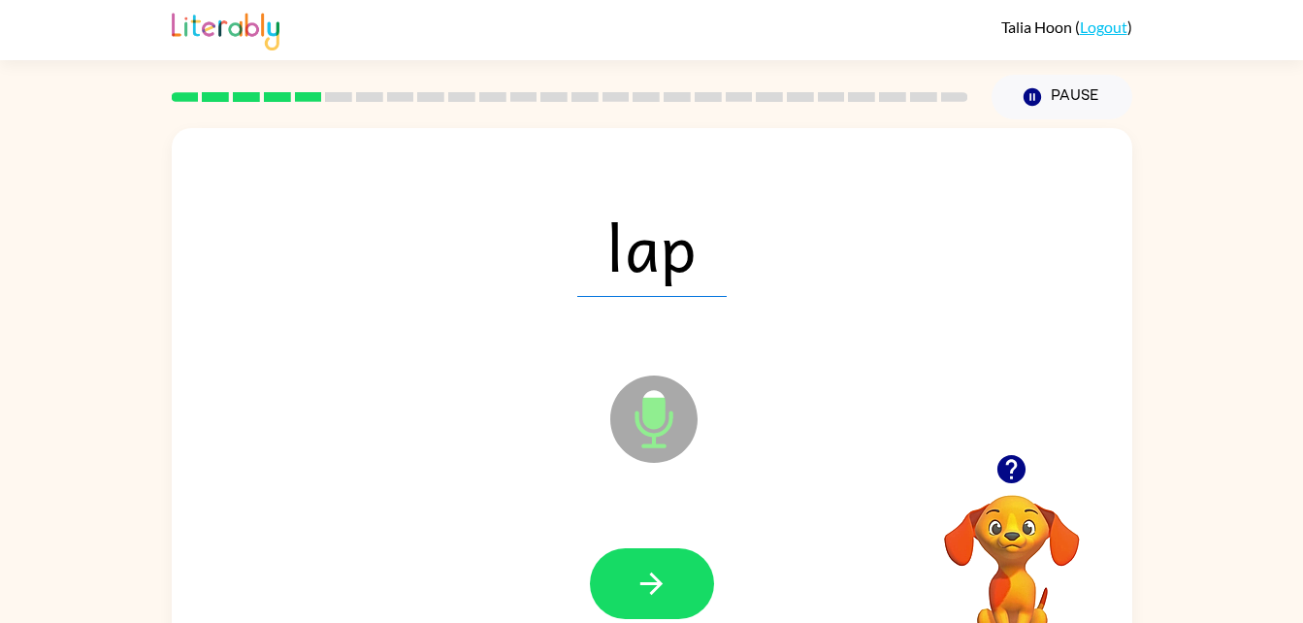
click at [683, 580] on button "button" at bounding box center [652, 583] width 124 height 71
drag, startPoint x: 683, startPoint y: 580, endPoint x: 625, endPoint y: 581, distance: 58.2
click at [625, 581] on button "button" at bounding box center [652, 583] width 124 height 71
drag, startPoint x: 625, startPoint y: 581, endPoint x: 562, endPoint y: 571, distance: 63.8
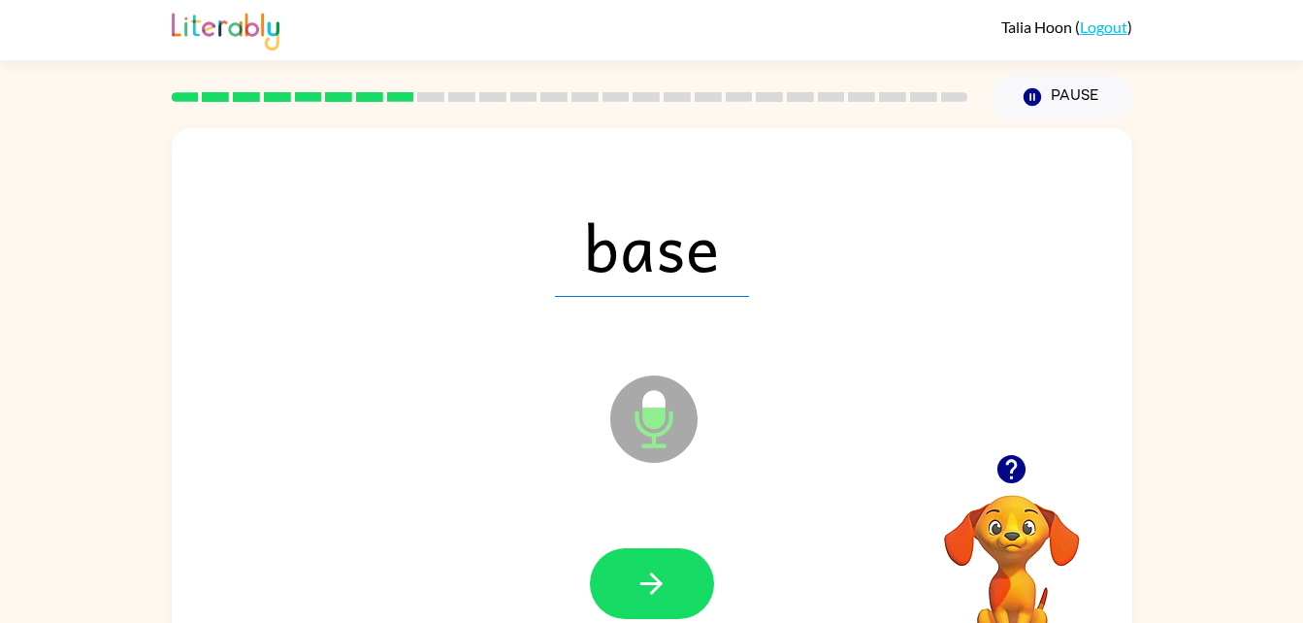
click at [562, 571] on div at bounding box center [651, 583] width 921 height 159
click at [657, 590] on icon "button" at bounding box center [651, 583] width 34 height 34
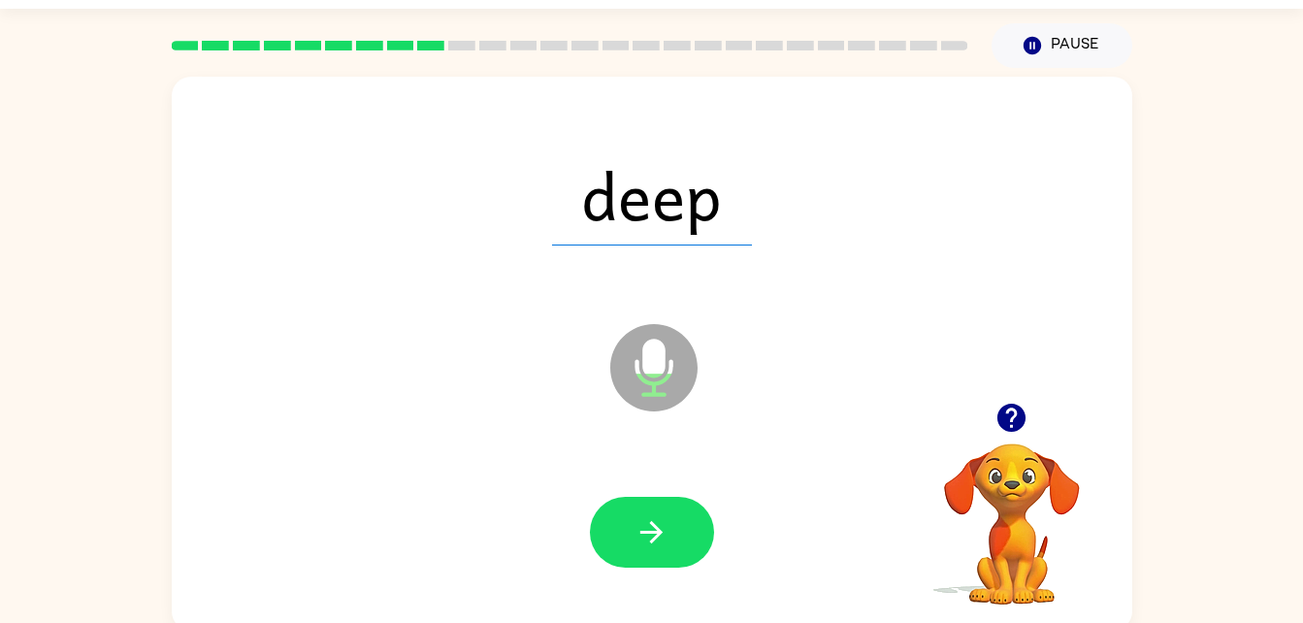
scroll to position [59, 0]
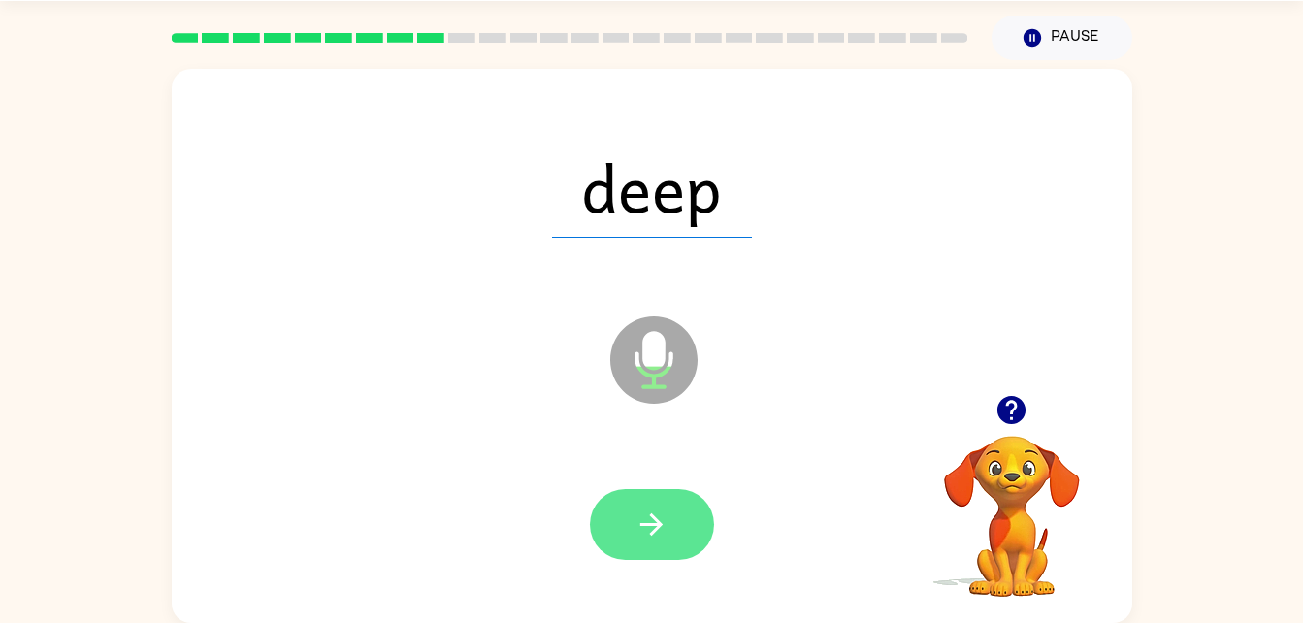
click at [644, 542] on button "button" at bounding box center [652, 524] width 124 height 71
click at [660, 534] on icon "button" at bounding box center [651, 524] width 34 height 34
click at [661, 531] on icon "button" at bounding box center [651, 524] width 34 height 34
click at [669, 518] on button "button" at bounding box center [652, 524] width 124 height 71
click at [660, 515] on icon "button" at bounding box center [651, 524] width 34 height 34
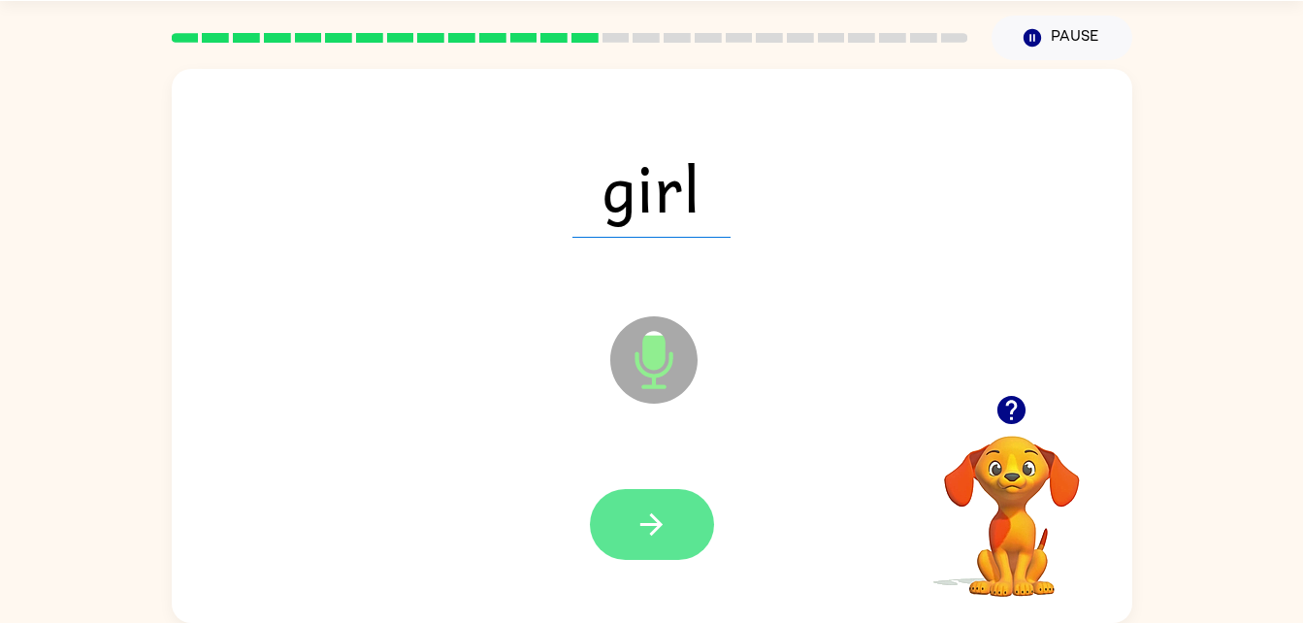
click at [657, 521] on icon "button" at bounding box center [651, 524] width 22 height 22
click at [689, 507] on button "button" at bounding box center [652, 524] width 124 height 71
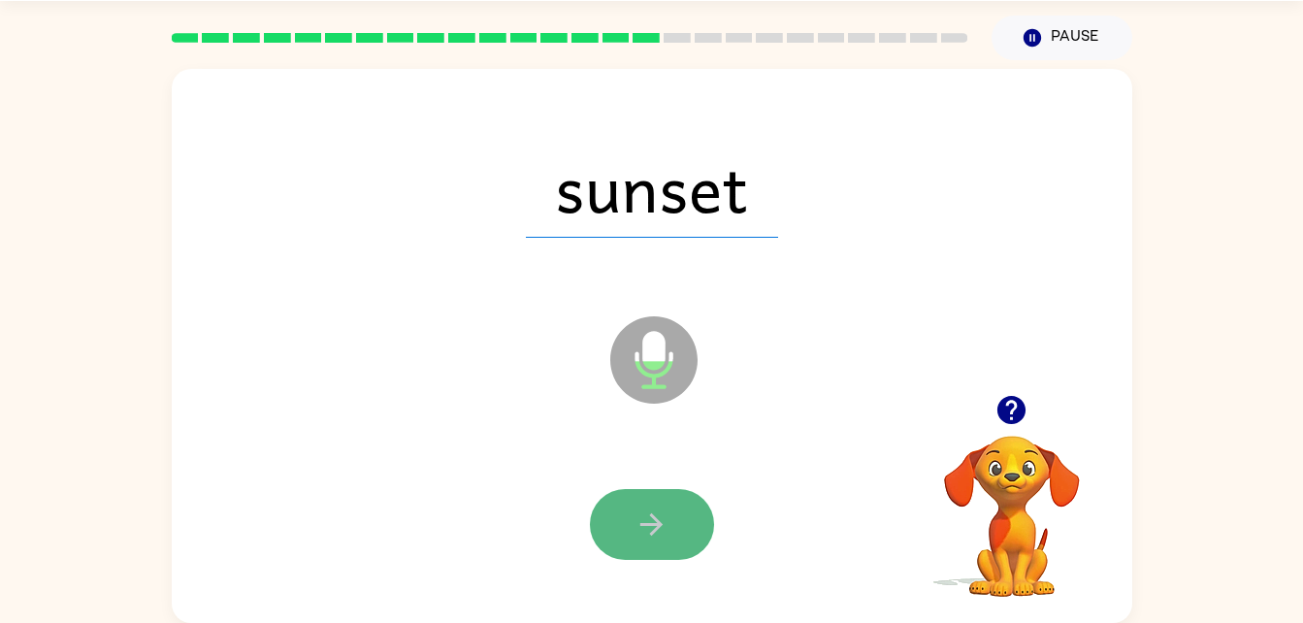
click at [685, 511] on button "button" at bounding box center [652, 524] width 124 height 71
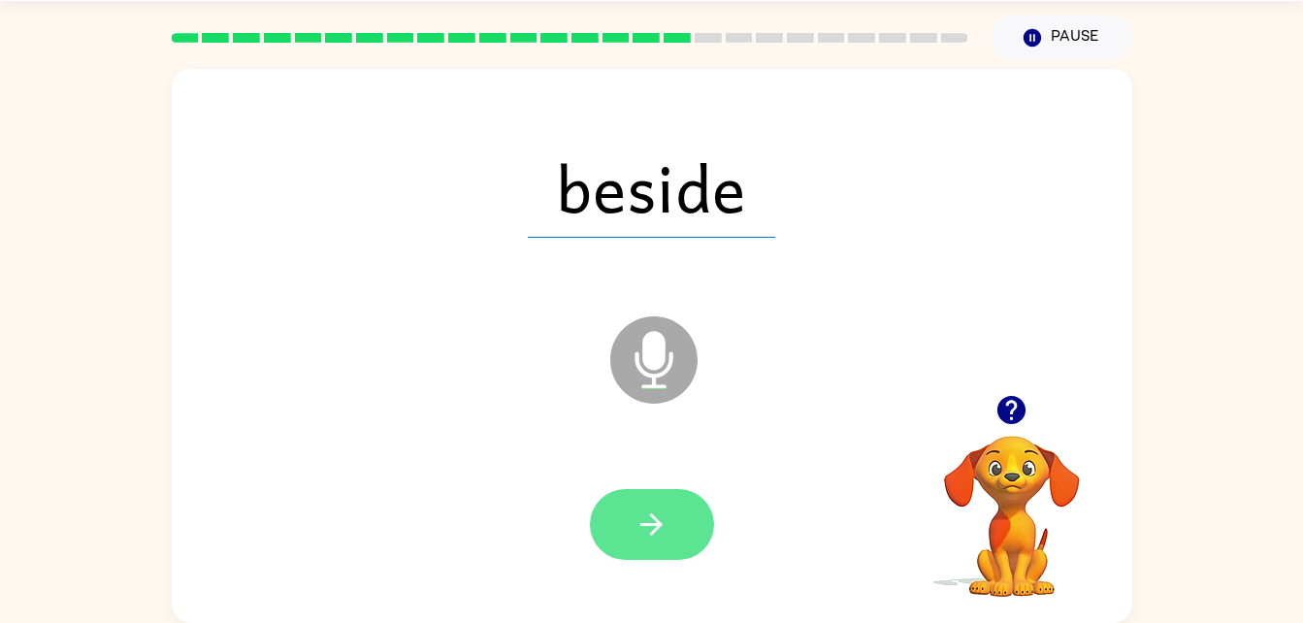
drag, startPoint x: 685, startPoint y: 511, endPoint x: 644, endPoint y: 517, distance: 41.1
click at [644, 517] on icon "button" at bounding box center [651, 524] width 34 height 34
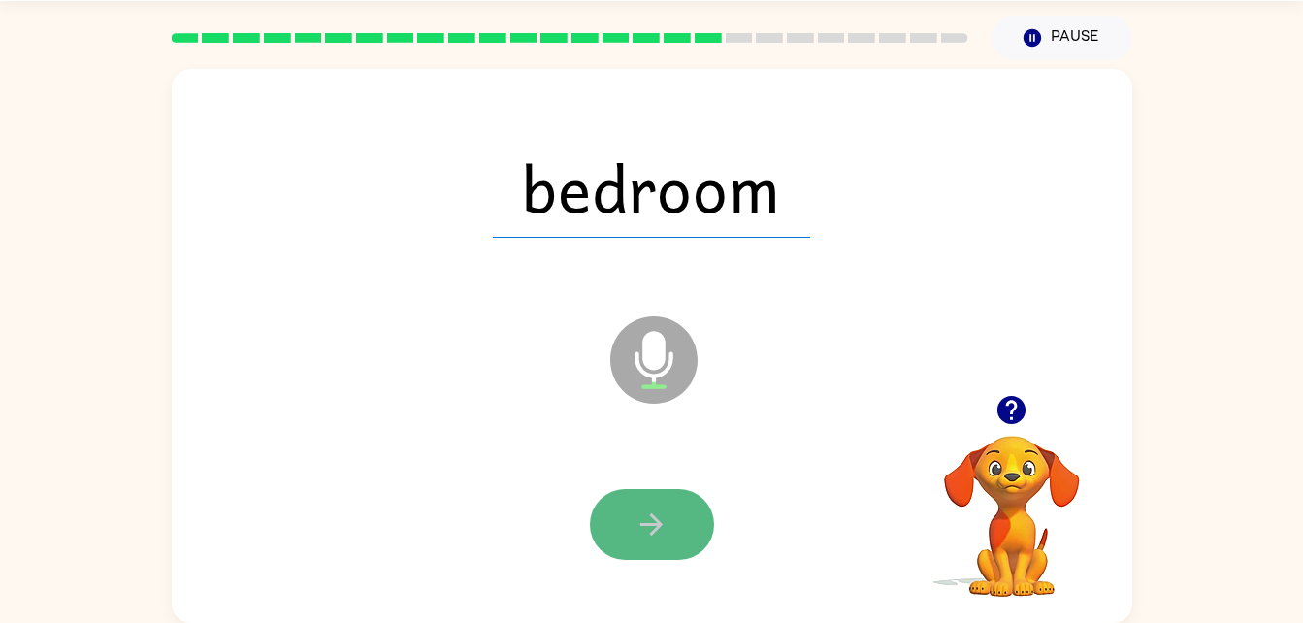
drag, startPoint x: 644, startPoint y: 517, endPoint x: 604, endPoint y: 519, distance: 39.8
click at [604, 519] on button "button" at bounding box center [652, 524] width 124 height 71
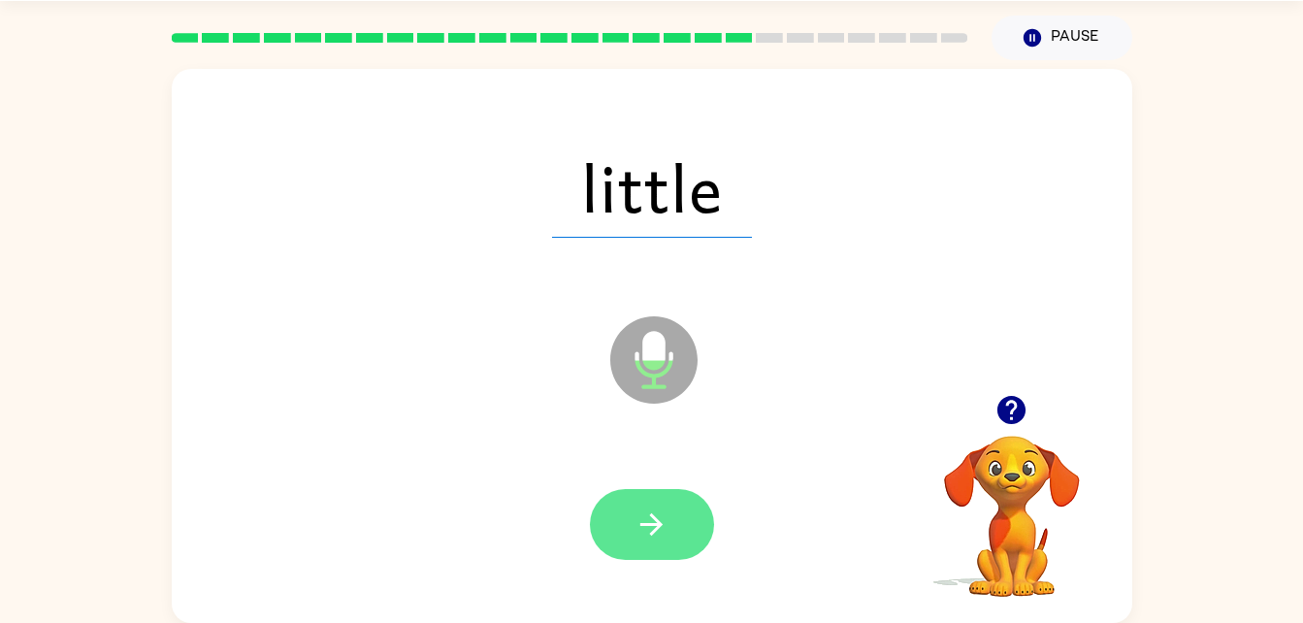
click at [676, 523] on button "button" at bounding box center [652, 524] width 124 height 71
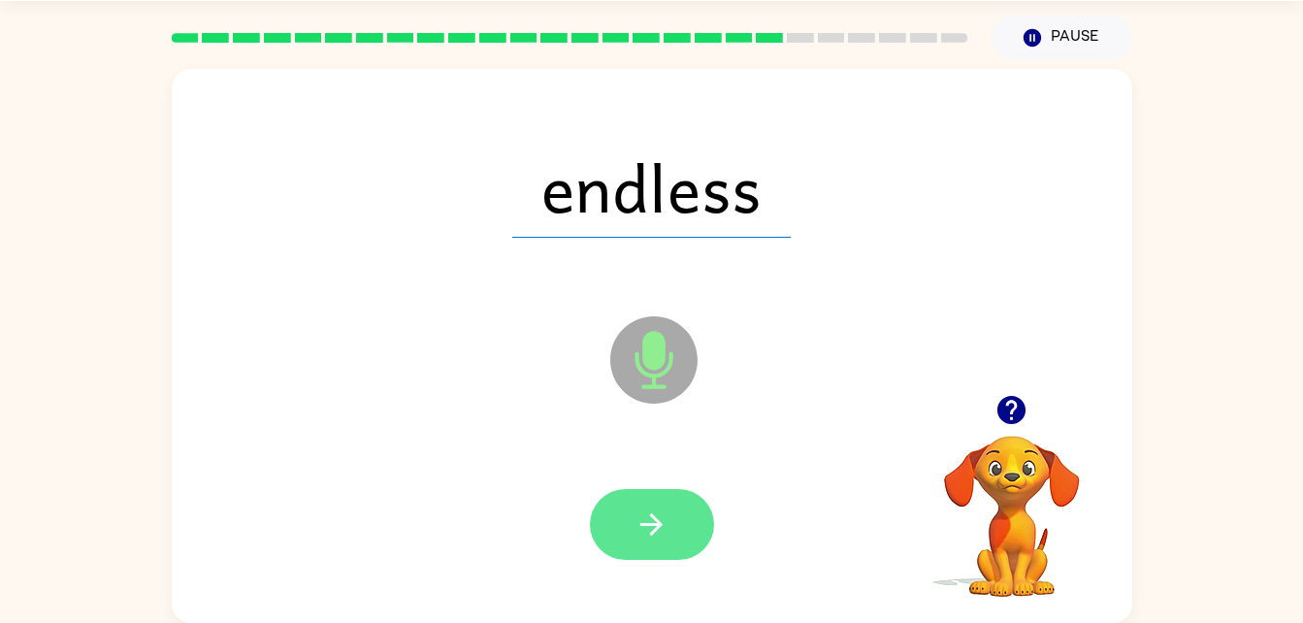
click at [635, 499] on button "button" at bounding box center [652, 524] width 124 height 71
click at [657, 534] on icon "button" at bounding box center [651, 524] width 34 height 34
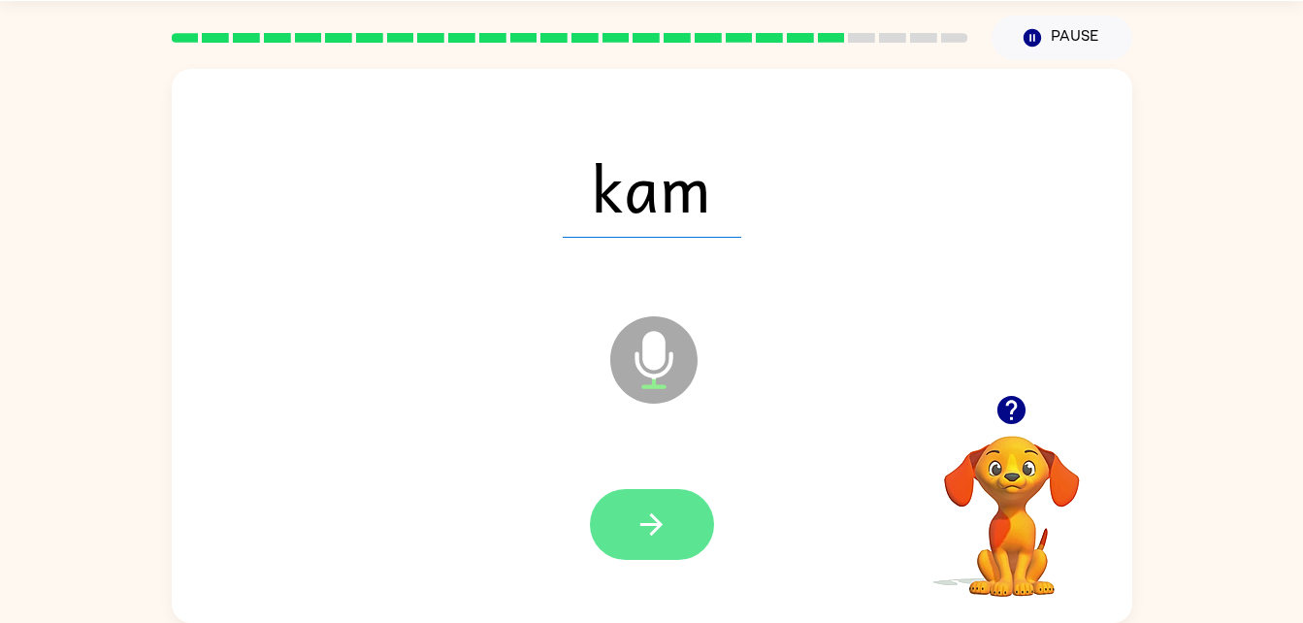
click at [635, 514] on icon "button" at bounding box center [651, 524] width 34 height 34
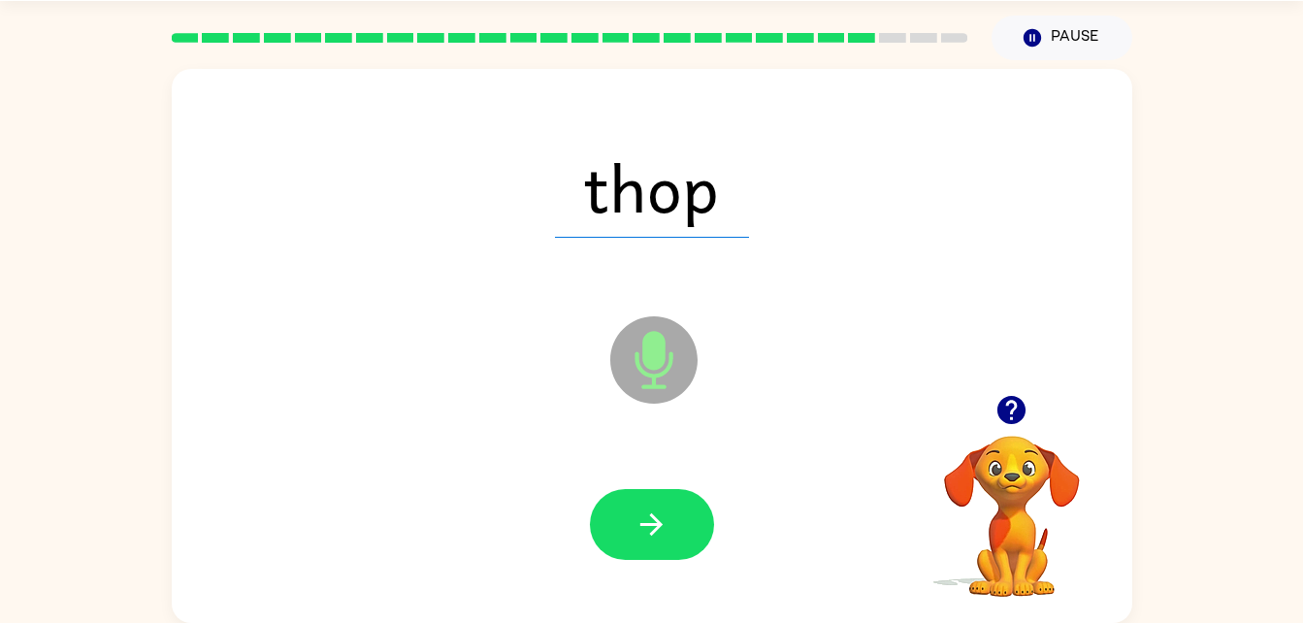
click at [635, 514] on icon "button" at bounding box center [651, 524] width 34 height 34
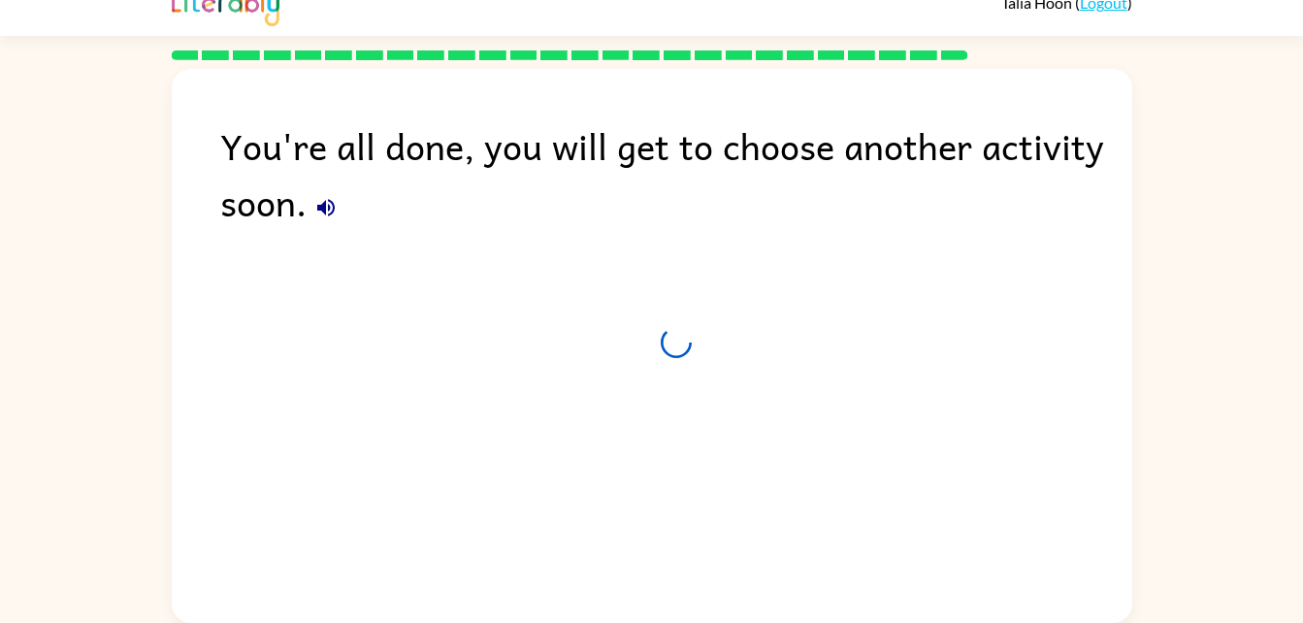
scroll to position [24, 0]
